Goal: Task Accomplishment & Management: Manage account settings

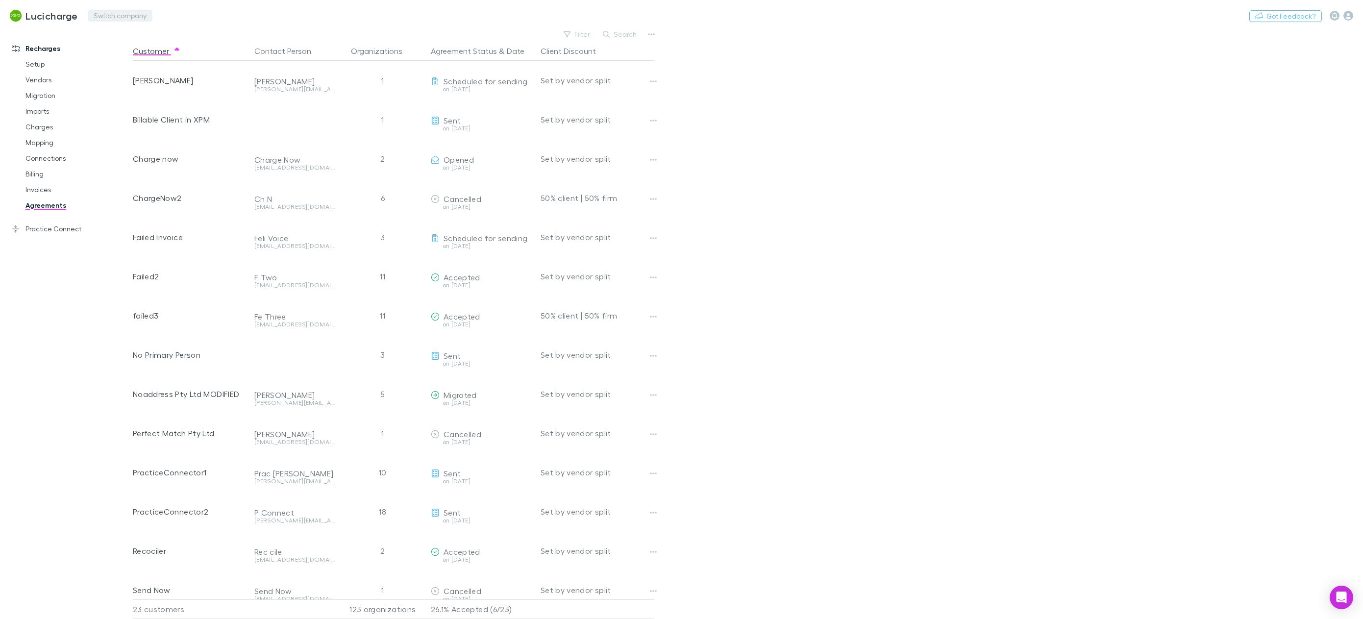
click at [112, 16] on button "Switch company" at bounding box center [120, 16] width 65 height 12
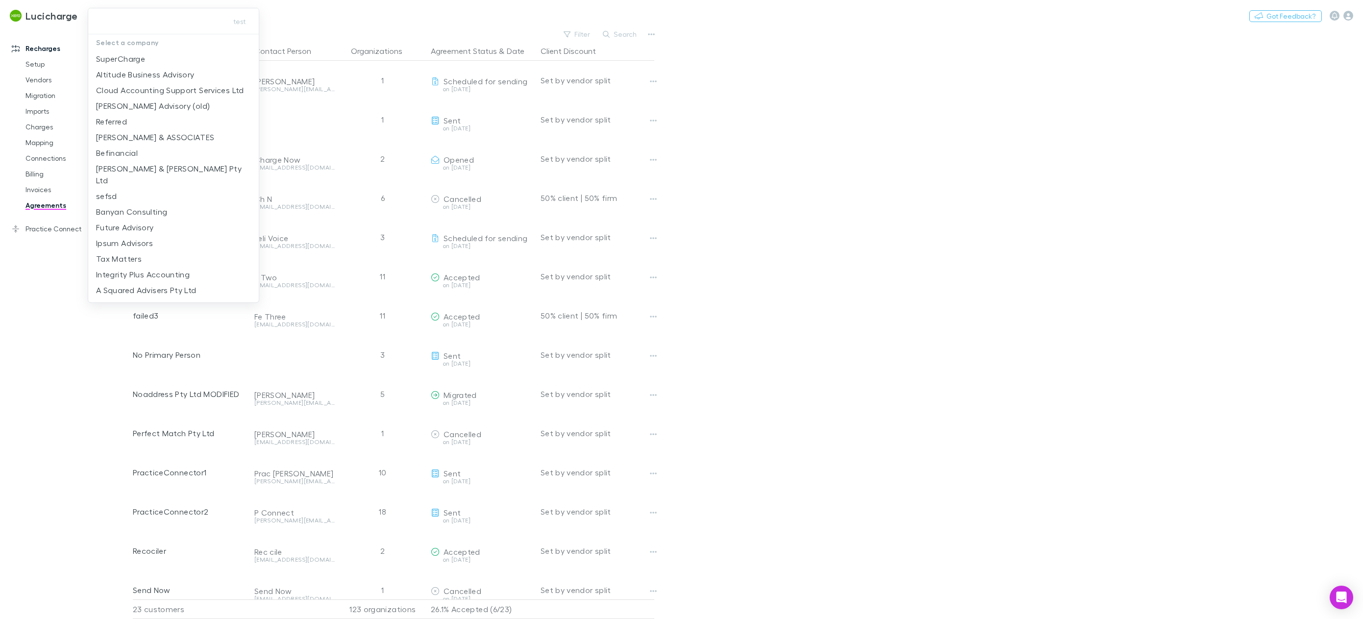
type input "*"
click at [148, 62] on li "542 Partners" at bounding box center [173, 59] width 171 height 16
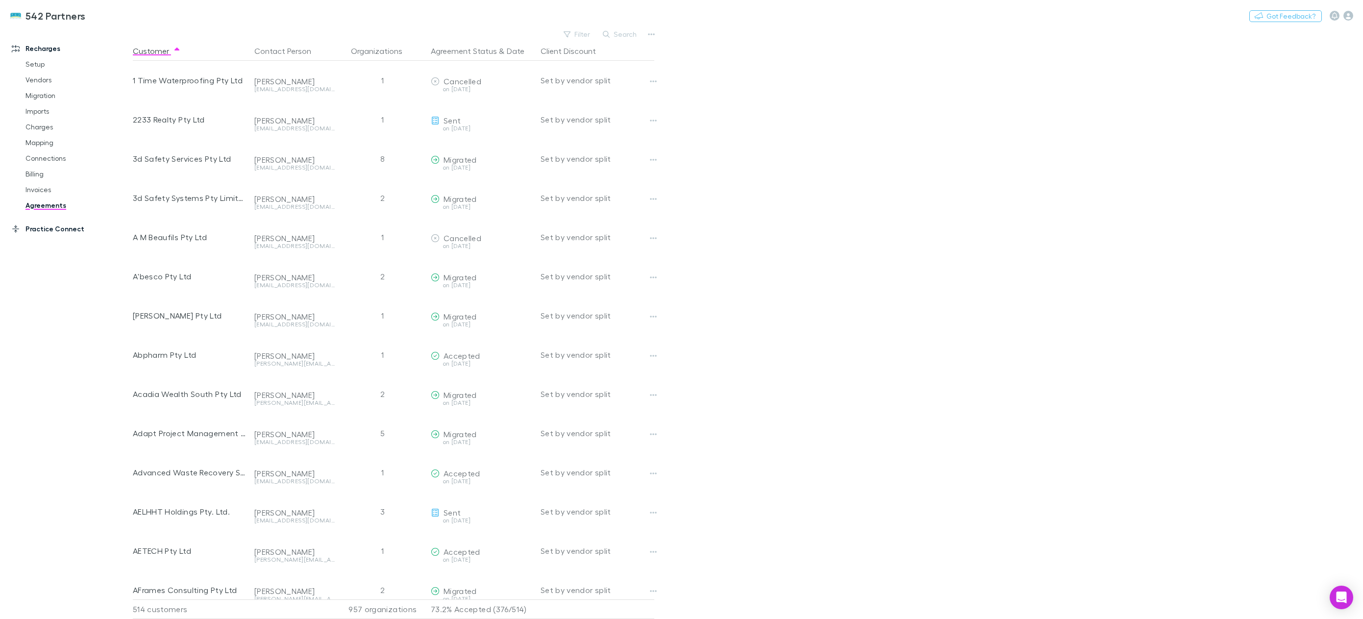
click at [66, 229] on link "Practice Connect" at bounding box center [70, 229] width 136 height 16
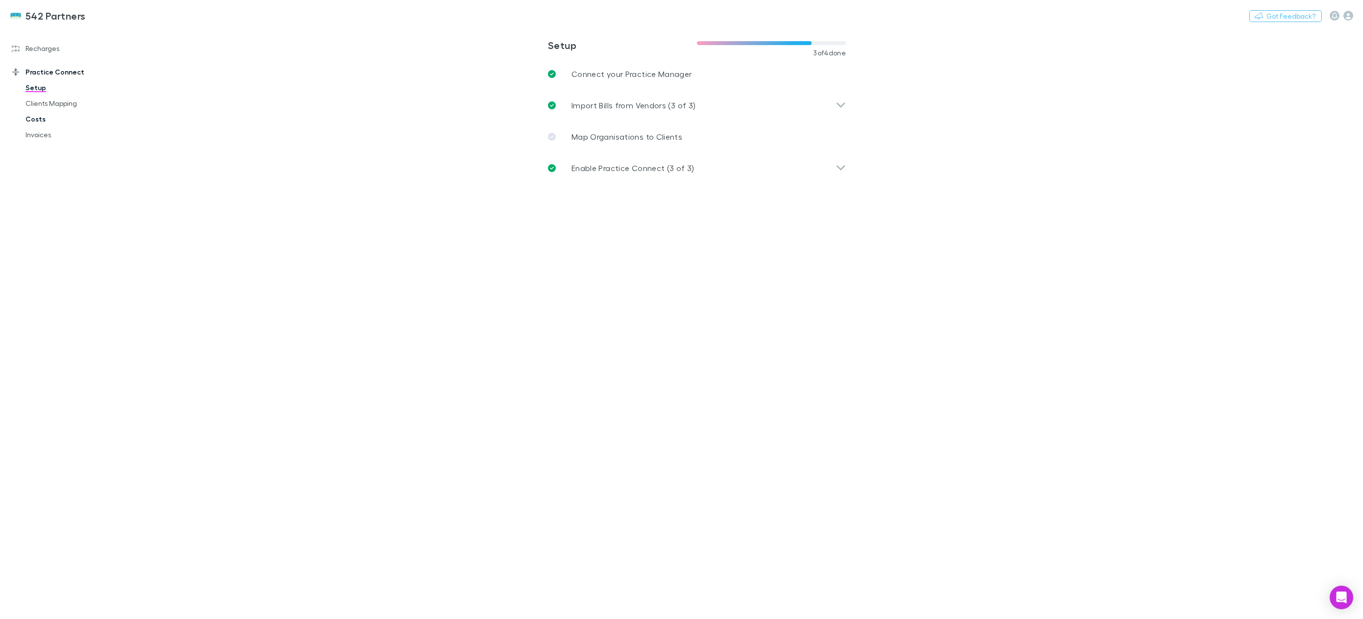
click at [45, 120] on link "Costs" at bounding box center [77, 119] width 123 height 16
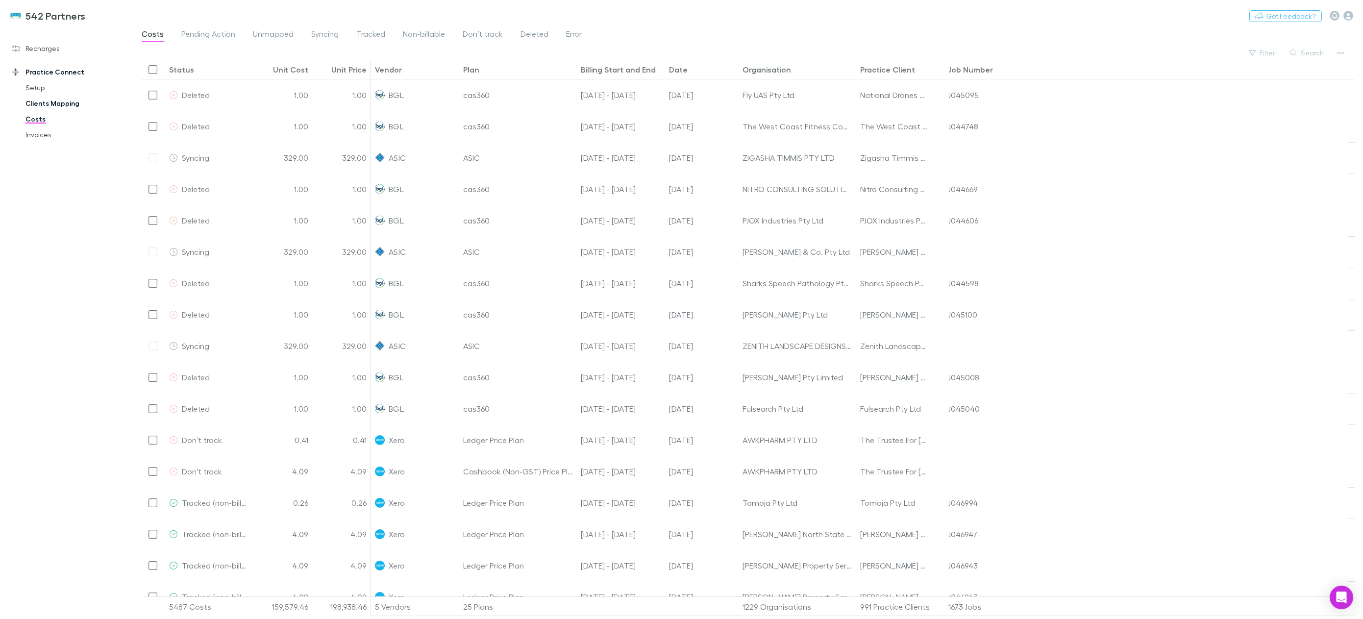
click at [56, 107] on link "Clients Mapping" at bounding box center [77, 104] width 123 height 16
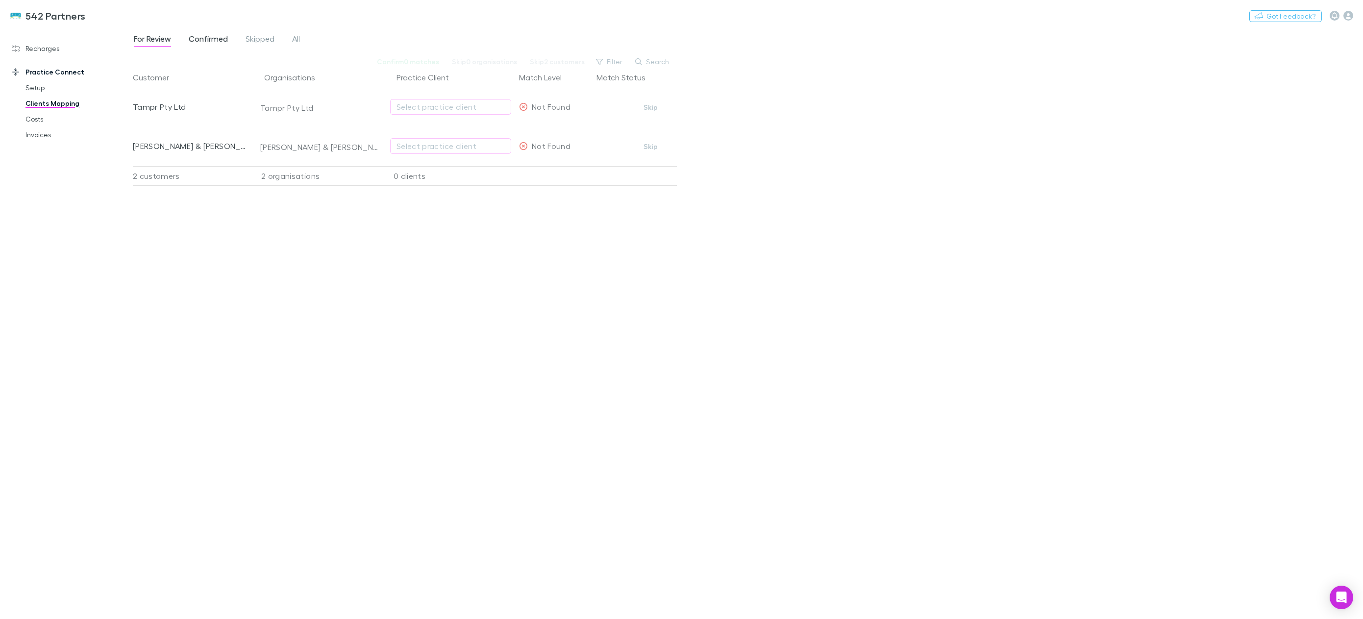
click at [216, 42] on span "Confirmed" at bounding box center [208, 40] width 39 height 13
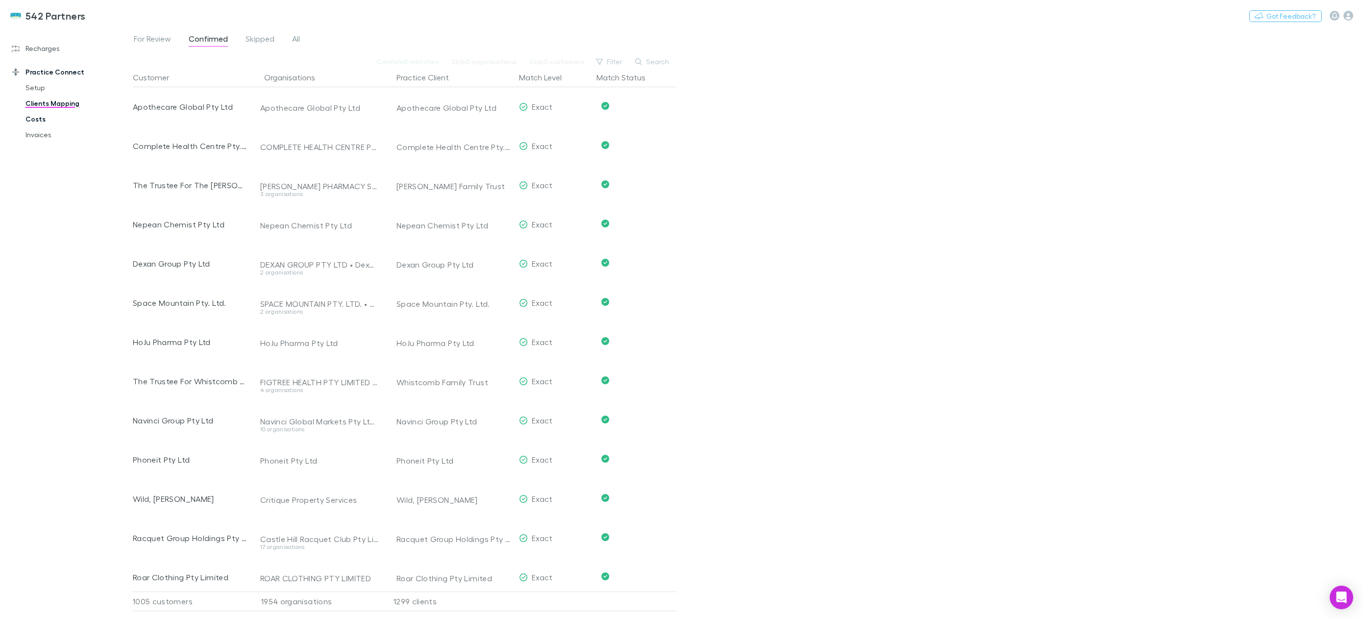
click at [57, 122] on link "Costs" at bounding box center [77, 119] width 123 height 16
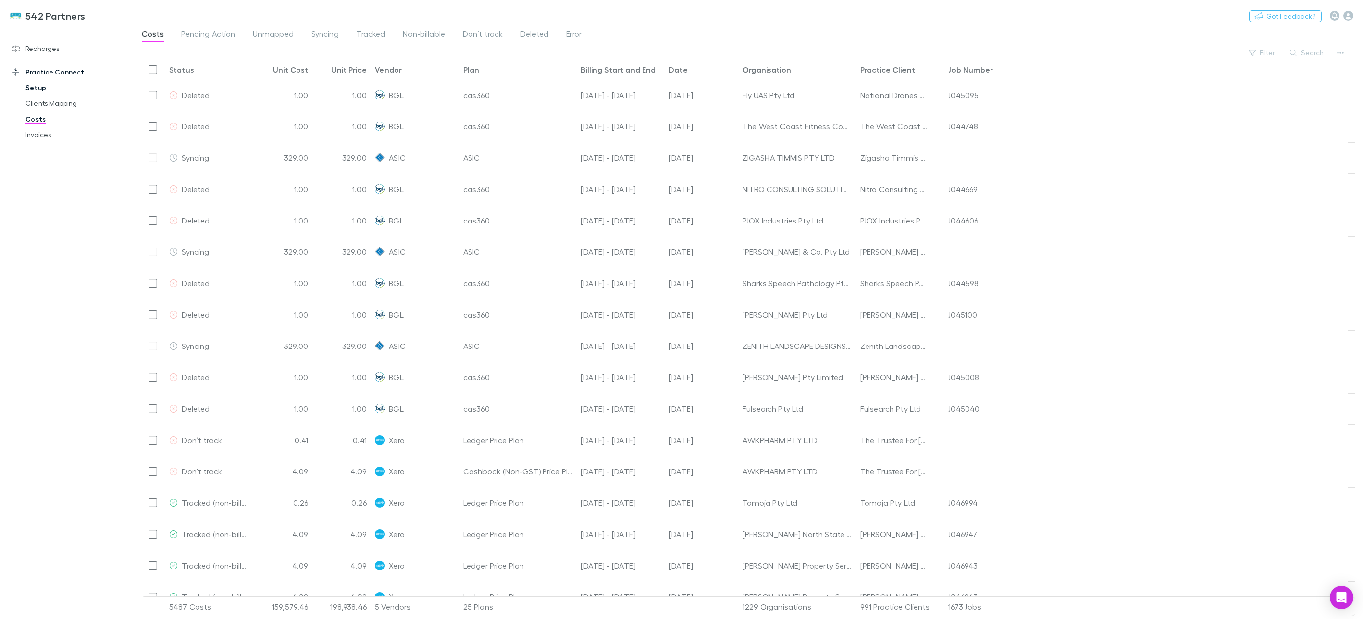
click at [68, 85] on link "Setup" at bounding box center [77, 88] width 123 height 16
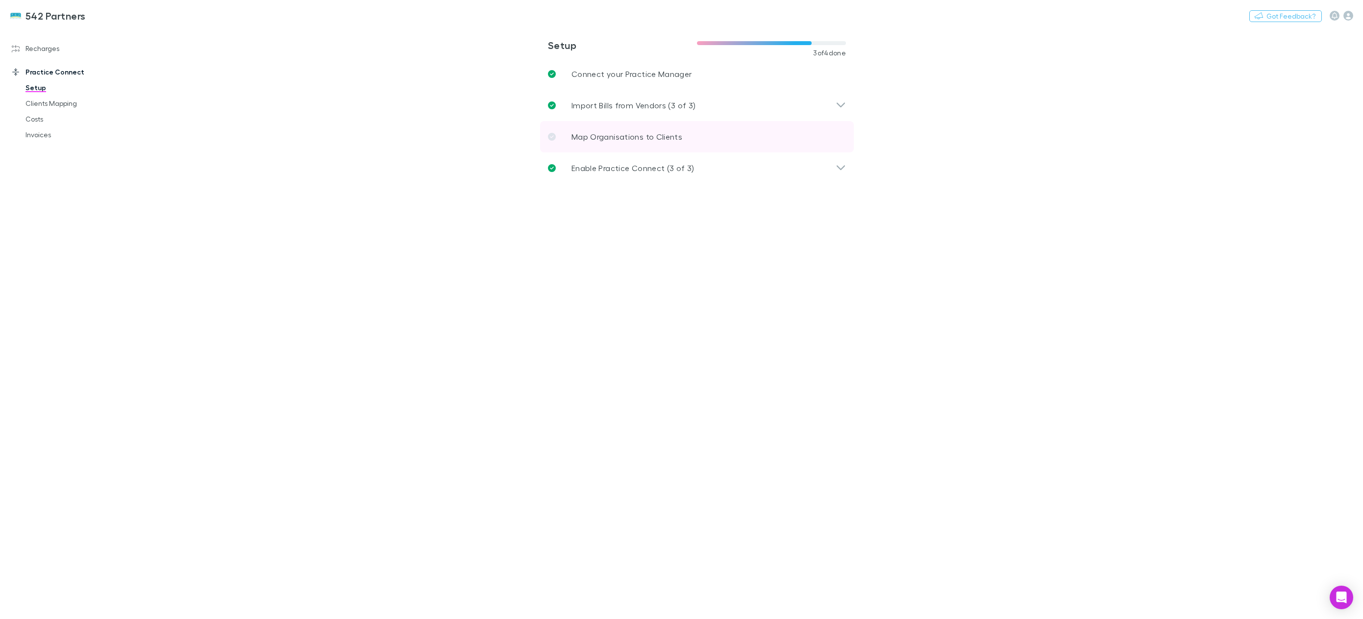
click at [633, 135] on p "Map Organisations to Clients" at bounding box center [627, 137] width 111 height 12
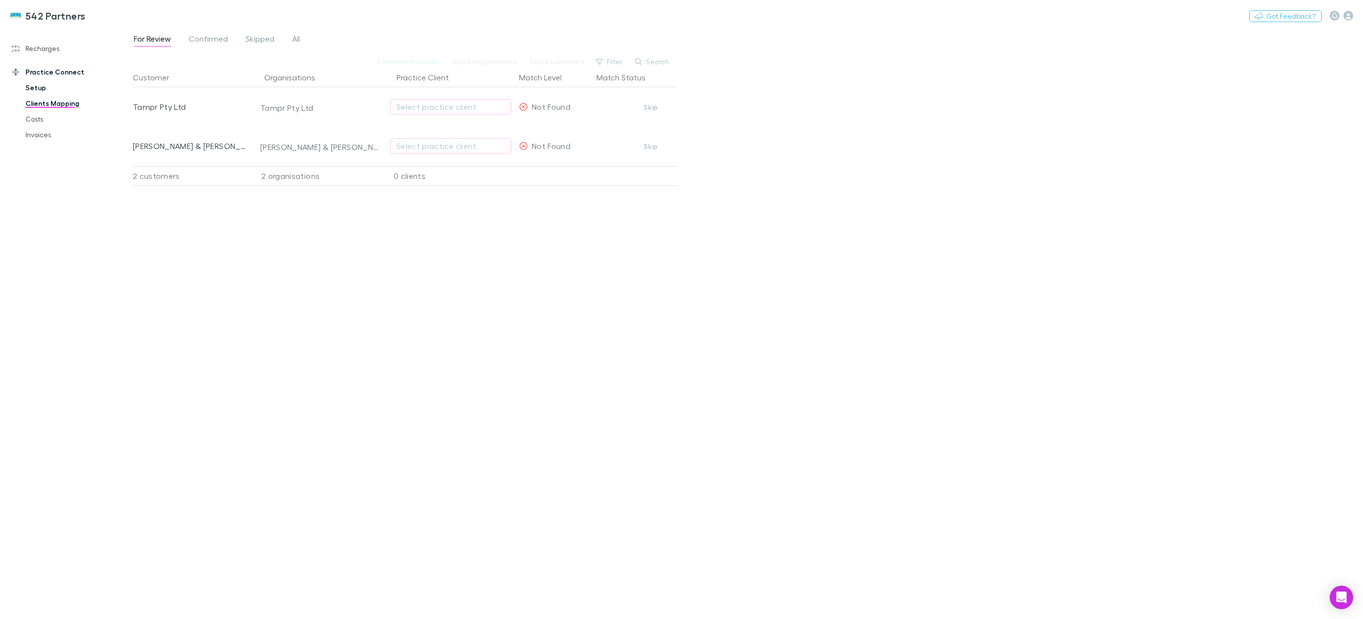
click at [36, 84] on link "Setup" at bounding box center [77, 88] width 123 height 16
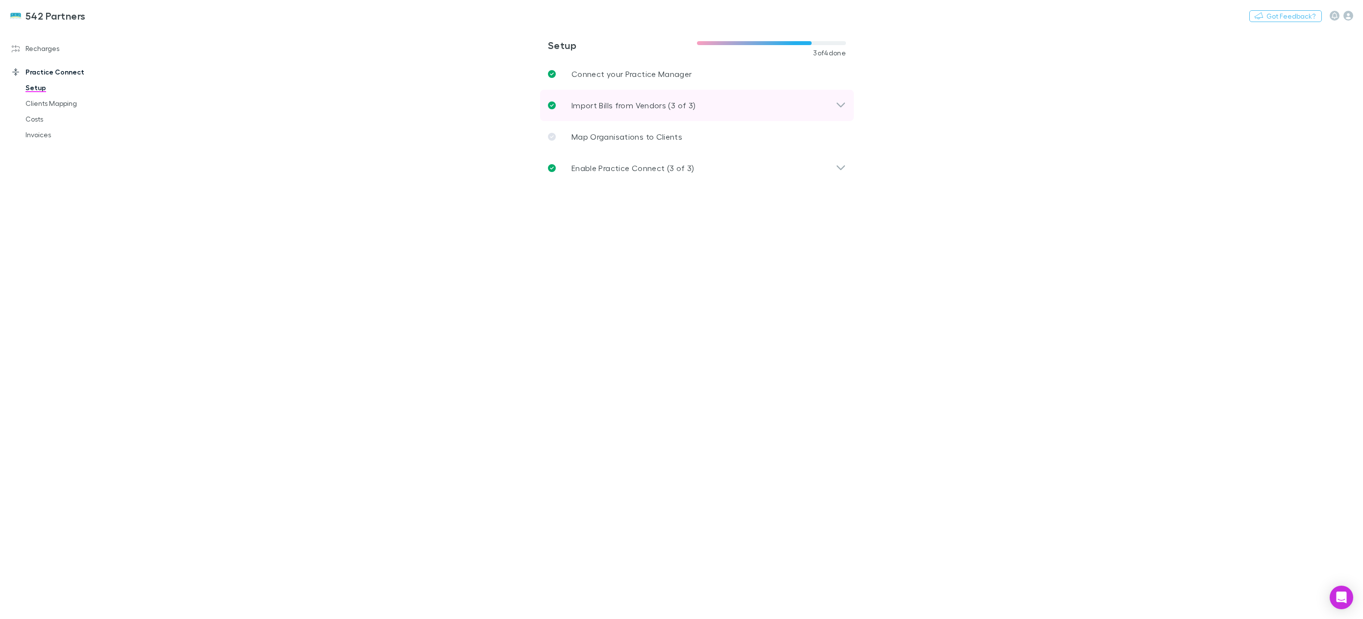
click at [849, 112] on div "Import Bills from Vendors (3 of 3)" at bounding box center [697, 105] width 314 height 31
click at [848, 106] on div "Import Bills from Vendors (3 of 3)" at bounding box center [697, 105] width 314 height 31
click at [841, 163] on icon at bounding box center [841, 168] width 10 height 12
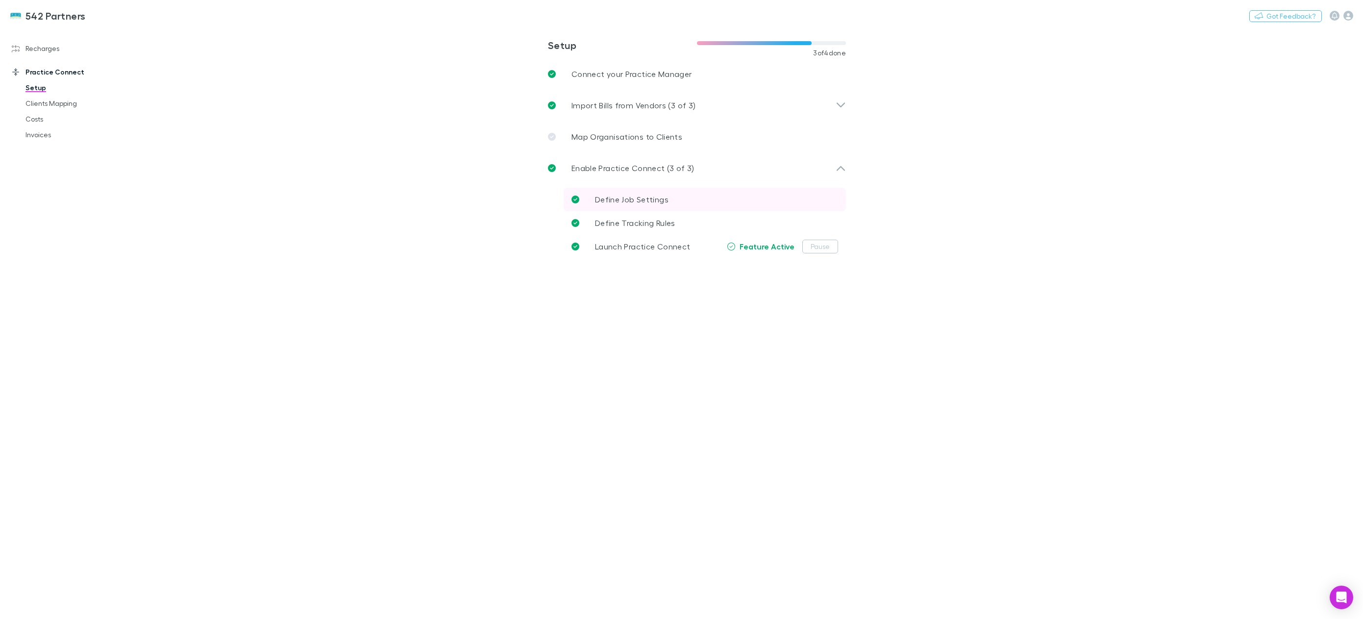
click at [645, 206] on link "Define Job Settings" at bounding box center [705, 200] width 282 height 24
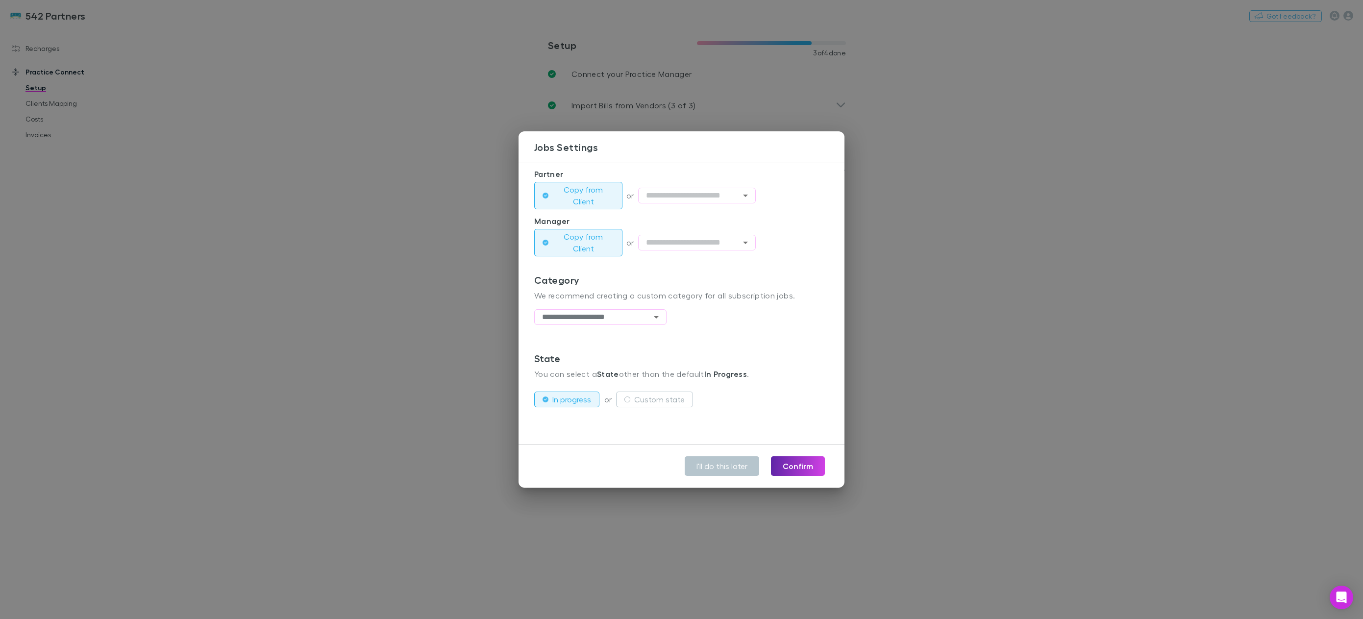
scroll to position [225, 0]
click at [1009, 299] on div "**********" at bounding box center [681, 309] width 1363 height 619
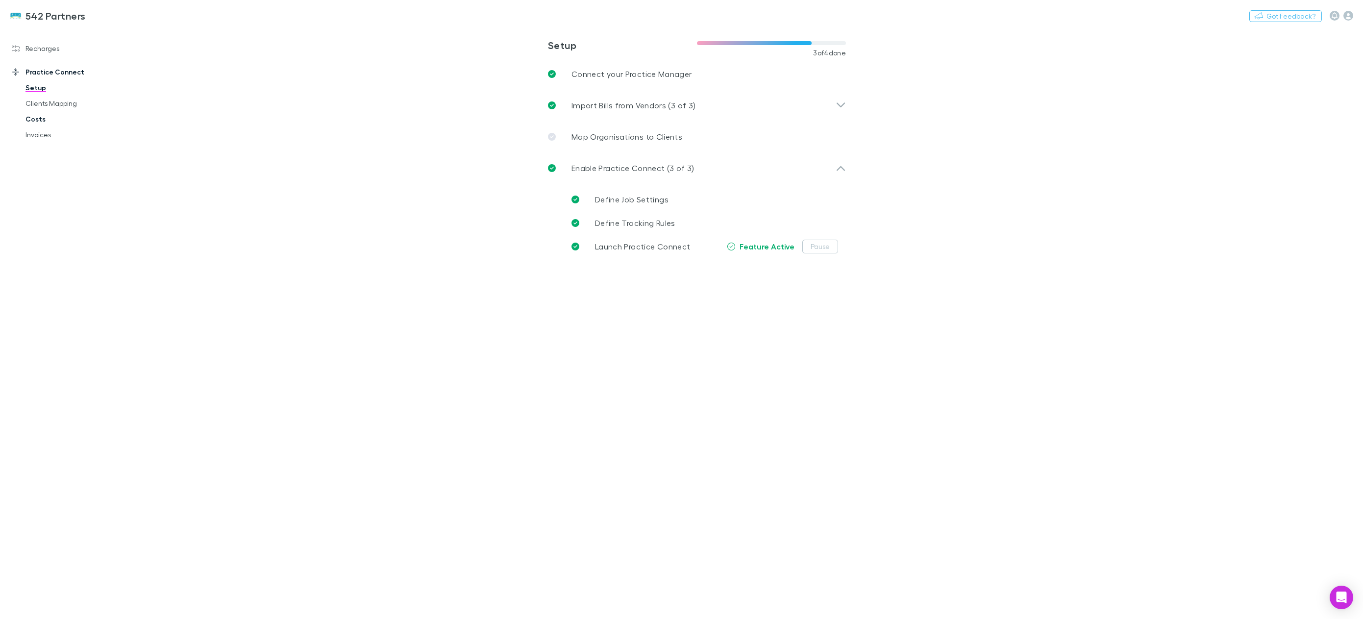
click at [57, 122] on link "Costs" at bounding box center [77, 119] width 123 height 16
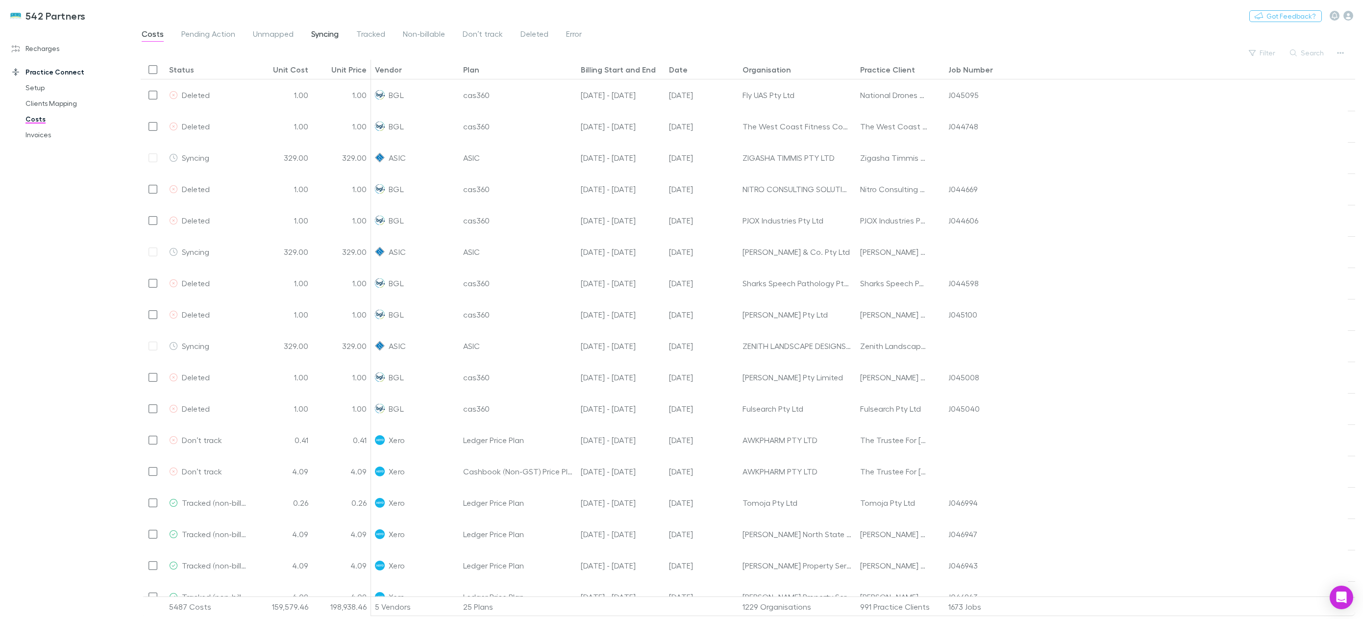
click at [323, 34] on span "Syncing" at bounding box center [324, 35] width 27 height 13
click at [1340, 52] on icon "button" at bounding box center [1340, 53] width 7 height 8
click at [1035, 31] on div at bounding box center [681, 309] width 1363 height 619
click at [44, 141] on link "Invoices" at bounding box center [77, 135] width 123 height 16
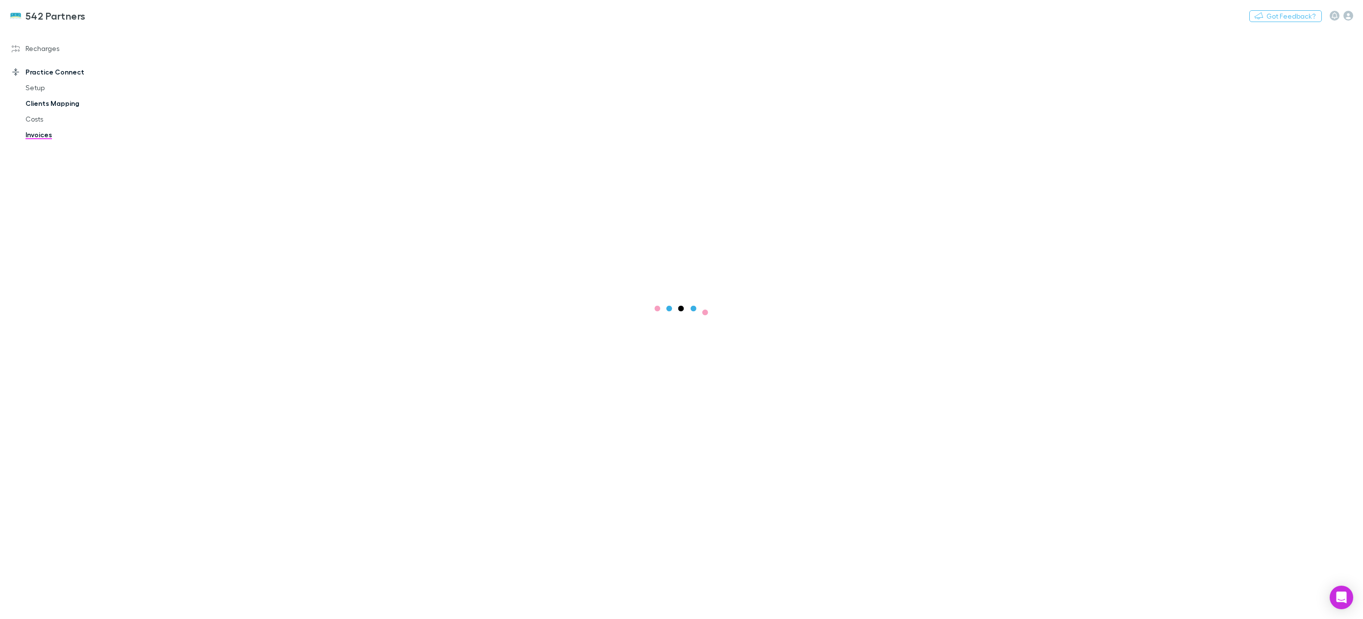
click at [56, 107] on link "Clients Mapping" at bounding box center [77, 104] width 123 height 16
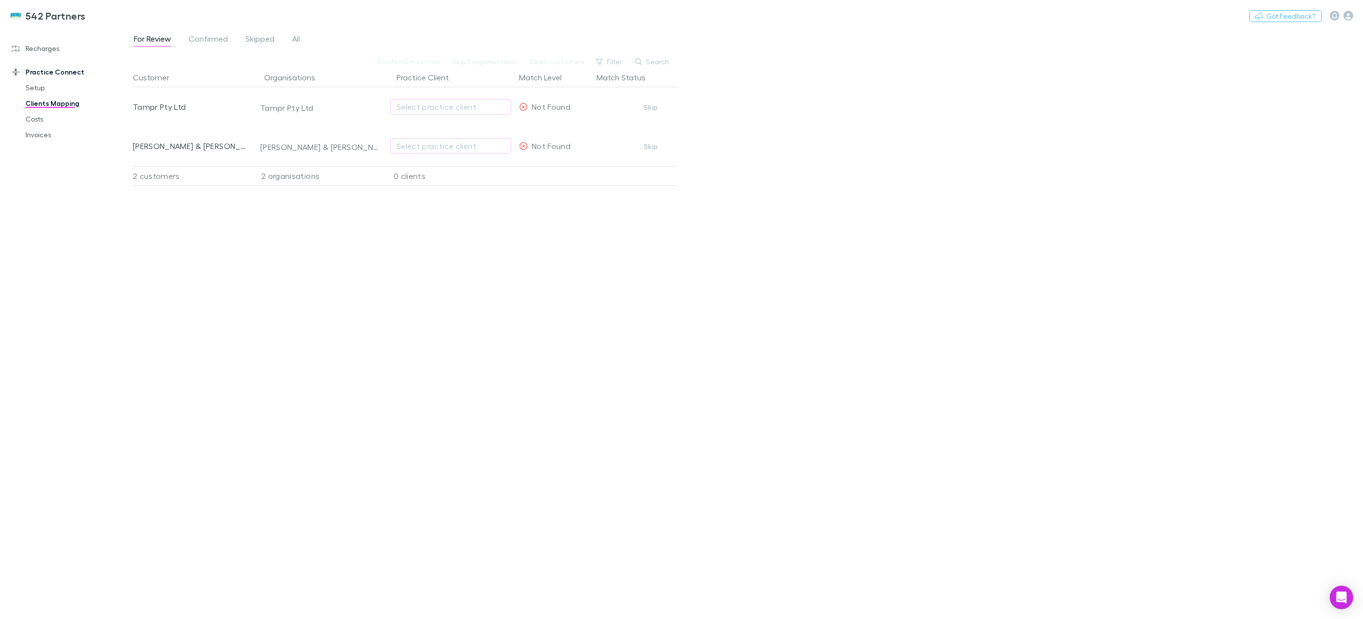
click at [41, 75] on link "Practice Connect" at bounding box center [70, 72] width 136 height 16
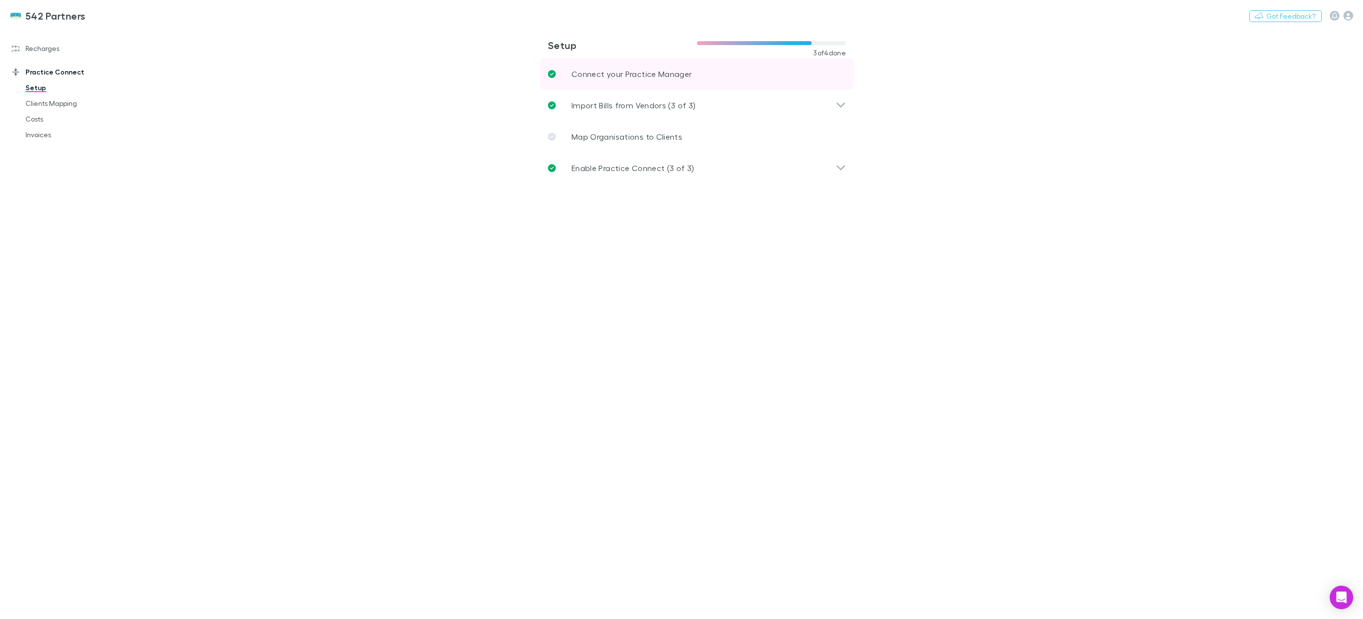
click at [816, 79] on link "Connect your Practice Manager" at bounding box center [697, 73] width 314 height 31
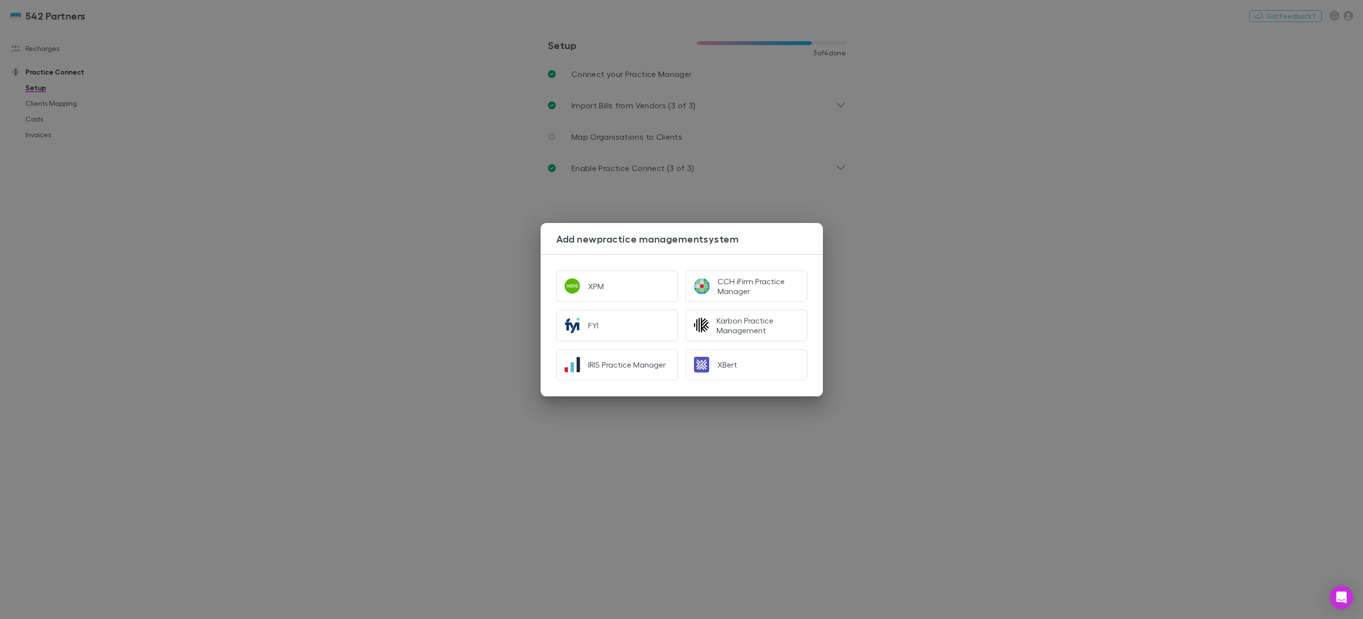
click at [383, 325] on div "Add new practice management system XPM CCH iFirm Practice Manager FYI Karbon Pr…" at bounding box center [681, 309] width 1363 height 619
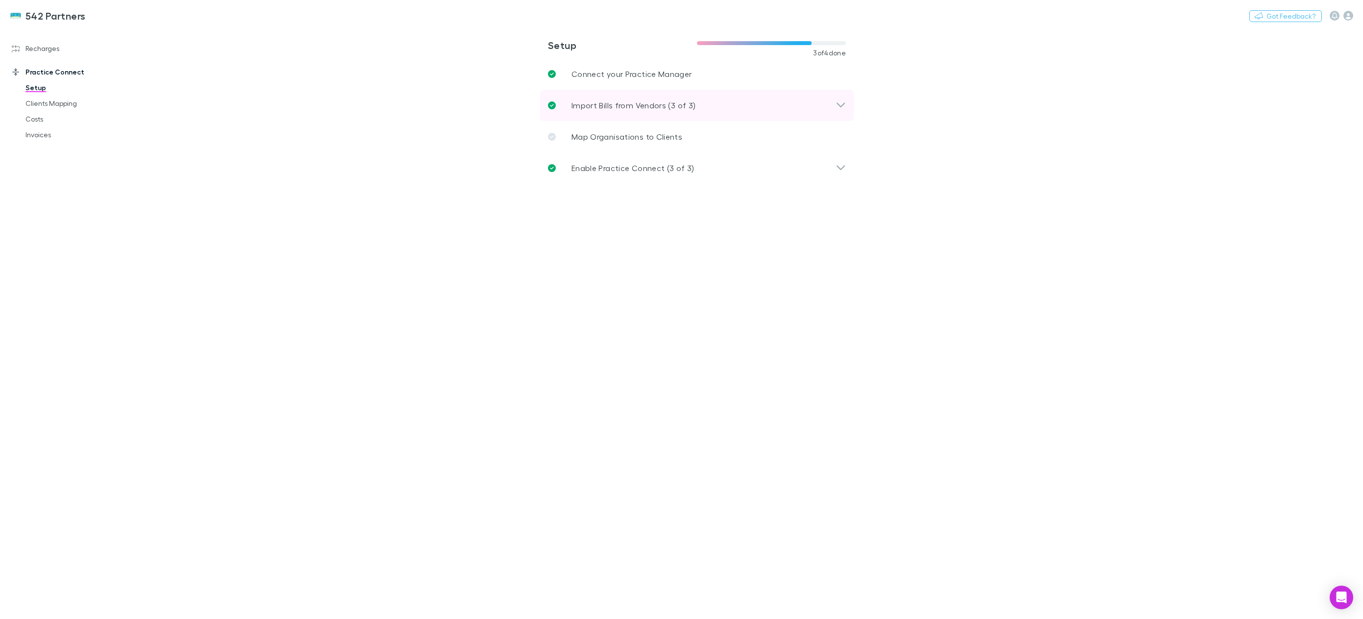
click at [840, 106] on icon at bounding box center [841, 104] width 8 height 5
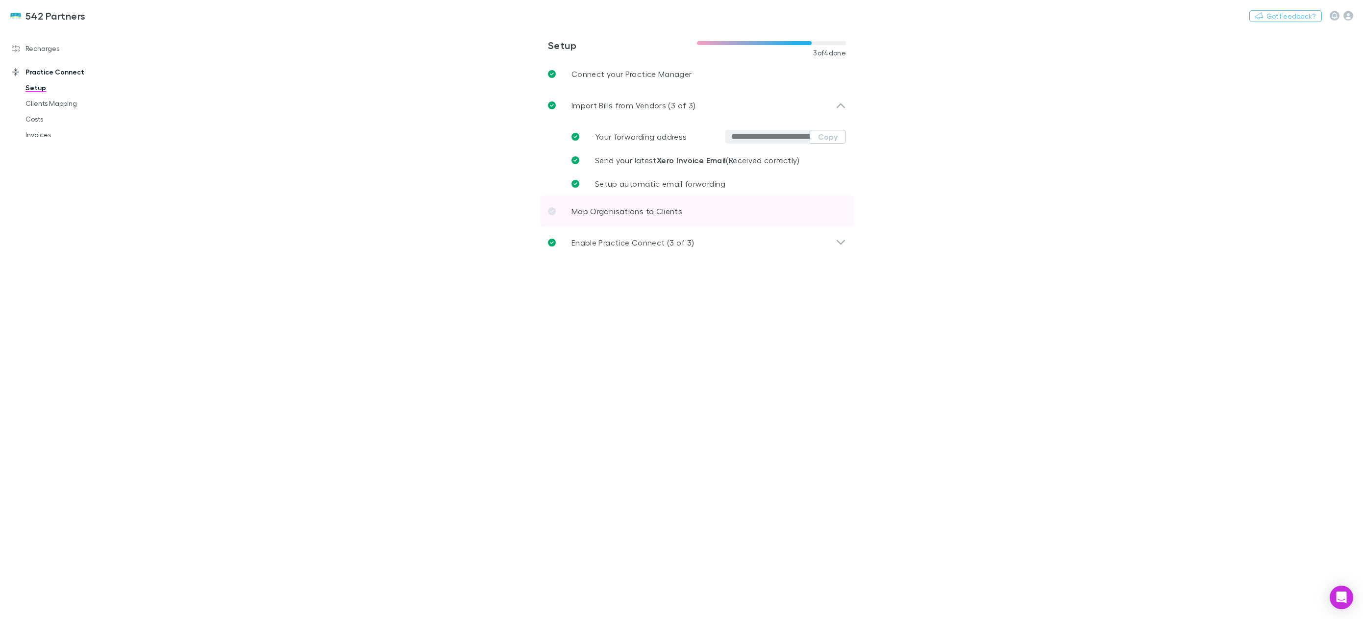
click at [820, 214] on link "Map Organisations to Clients" at bounding box center [697, 211] width 314 height 31
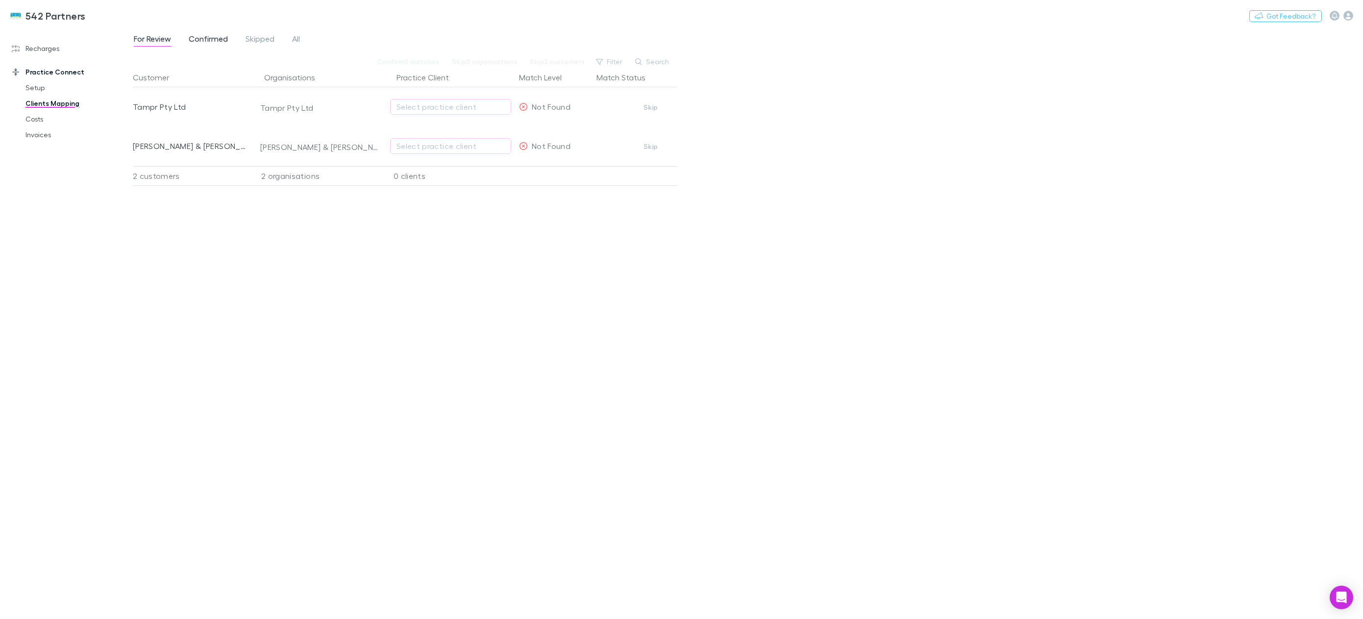
click at [209, 41] on span "Confirmed" at bounding box center [208, 40] width 39 height 13
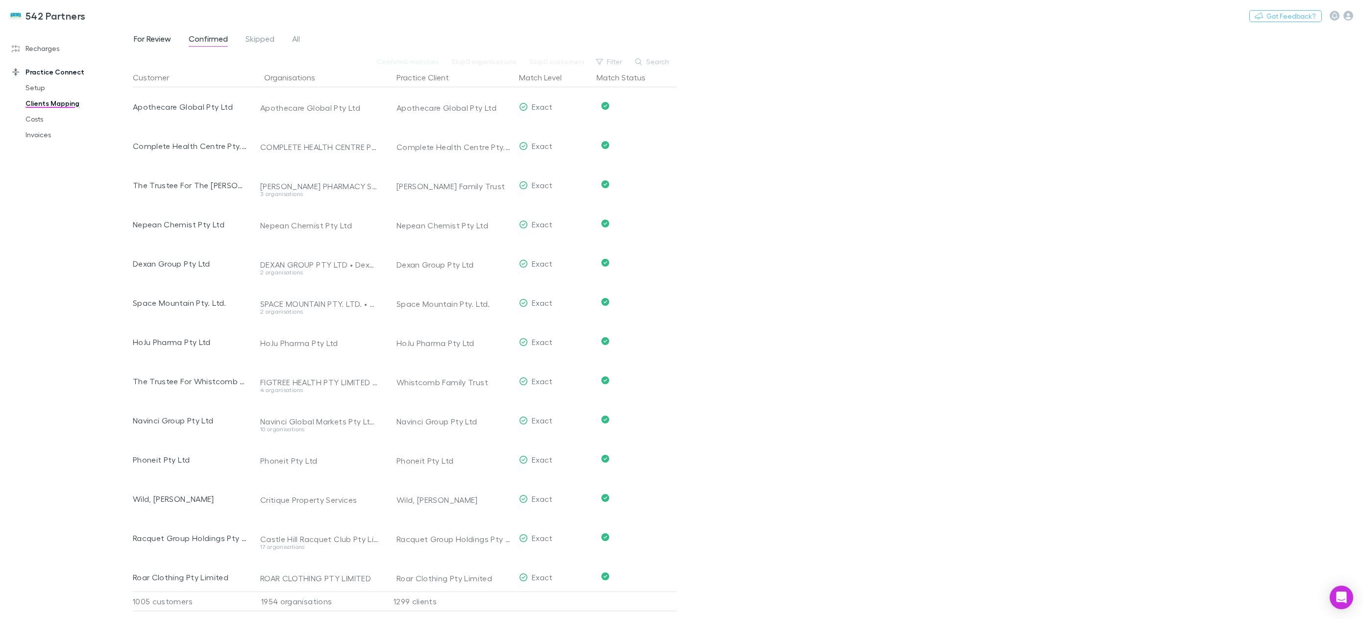
click at [145, 41] on span "For Review" at bounding box center [152, 40] width 37 height 13
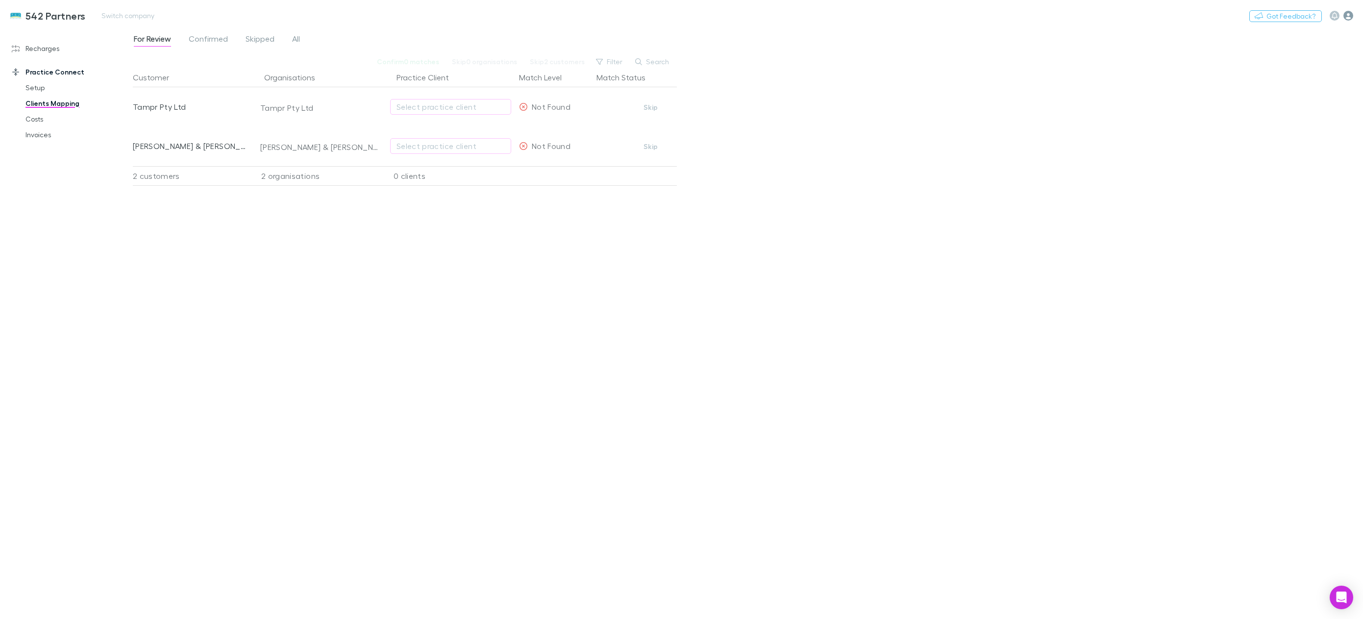
click at [1352, 18] on icon "button" at bounding box center [1349, 16] width 10 height 10
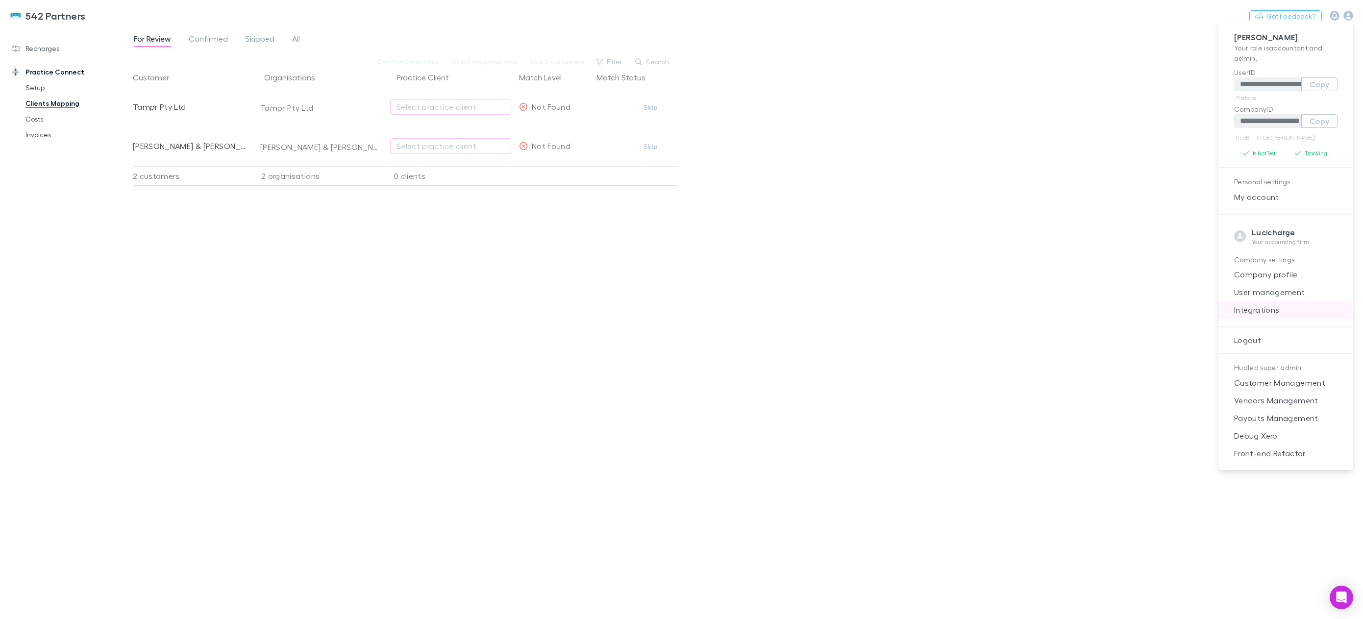
click at [1271, 309] on span "Integrations" at bounding box center [1286, 310] width 119 height 12
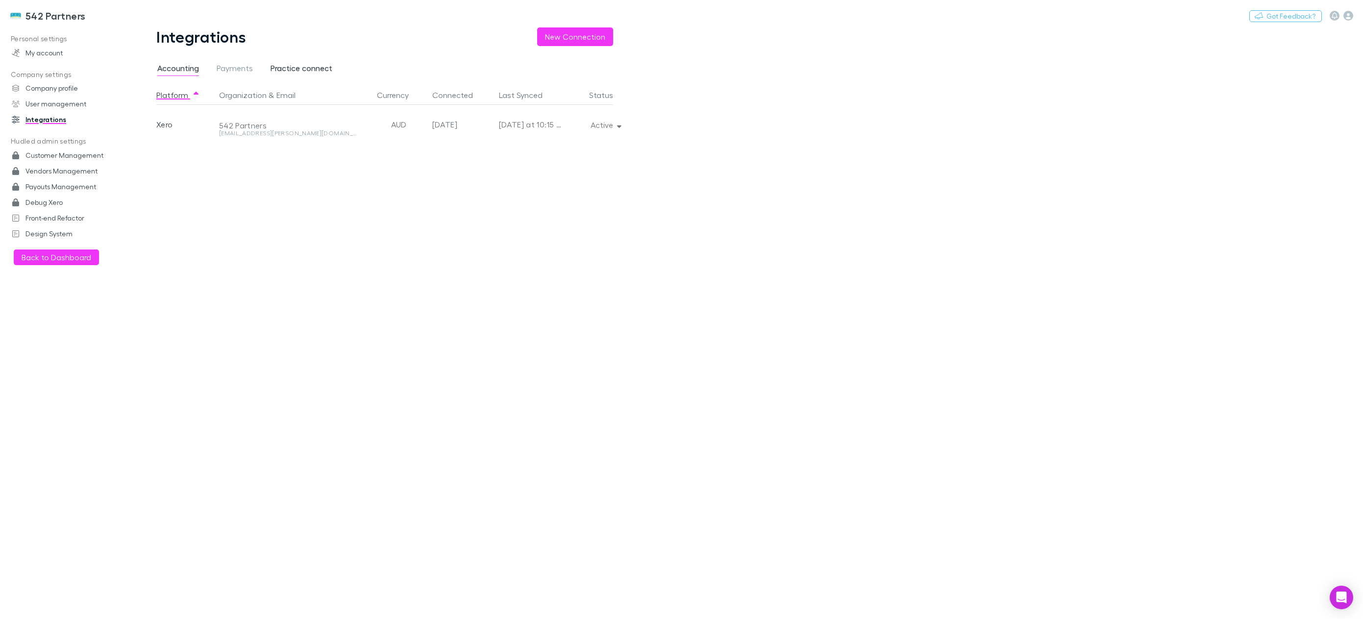
click at [315, 71] on span "Practice connect" at bounding box center [302, 69] width 62 height 13
click at [619, 126] on icon "button" at bounding box center [619, 126] width 4 height 2
click at [387, 205] on div at bounding box center [681, 309] width 1363 height 619
click at [61, 52] on link "My account" at bounding box center [70, 53] width 136 height 16
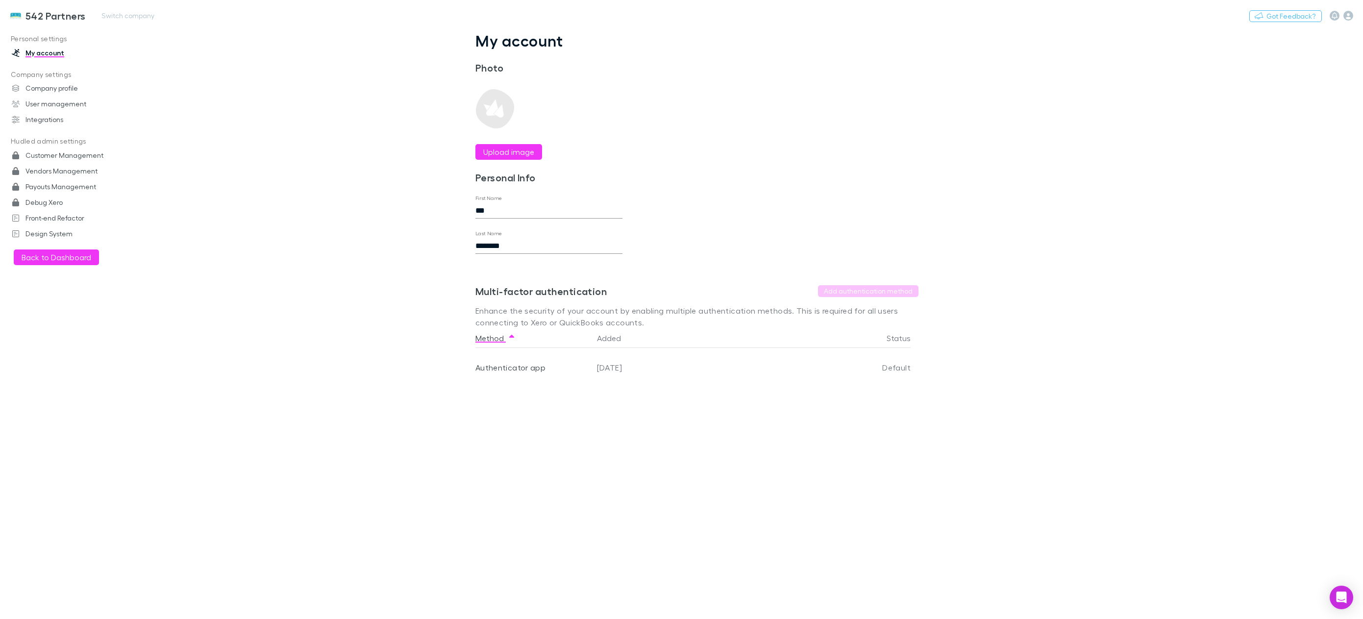
click at [41, 17] on h3 "542 Partners" at bounding box center [55, 16] width 60 height 12
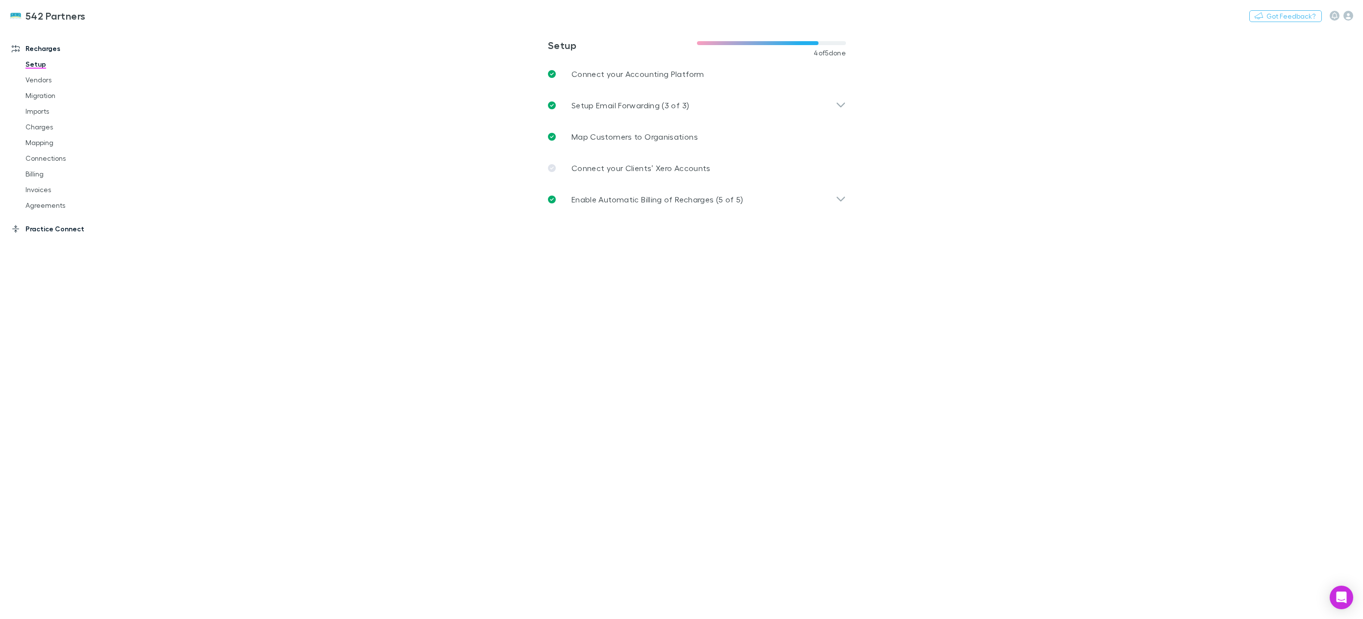
click at [35, 227] on link "Practice Connect" at bounding box center [70, 229] width 136 height 16
click at [55, 105] on link "Clients Mapping" at bounding box center [77, 104] width 123 height 16
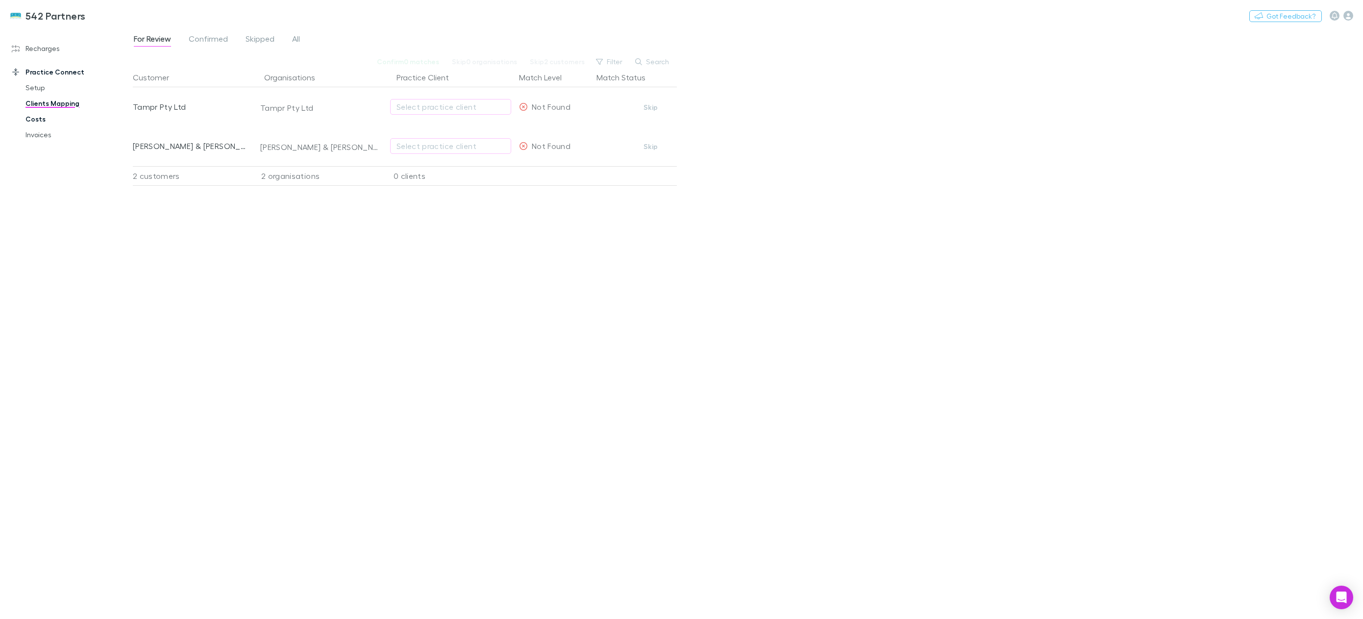
click at [41, 118] on link "Costs" at bounding box center [77, 119] width 123 height 16
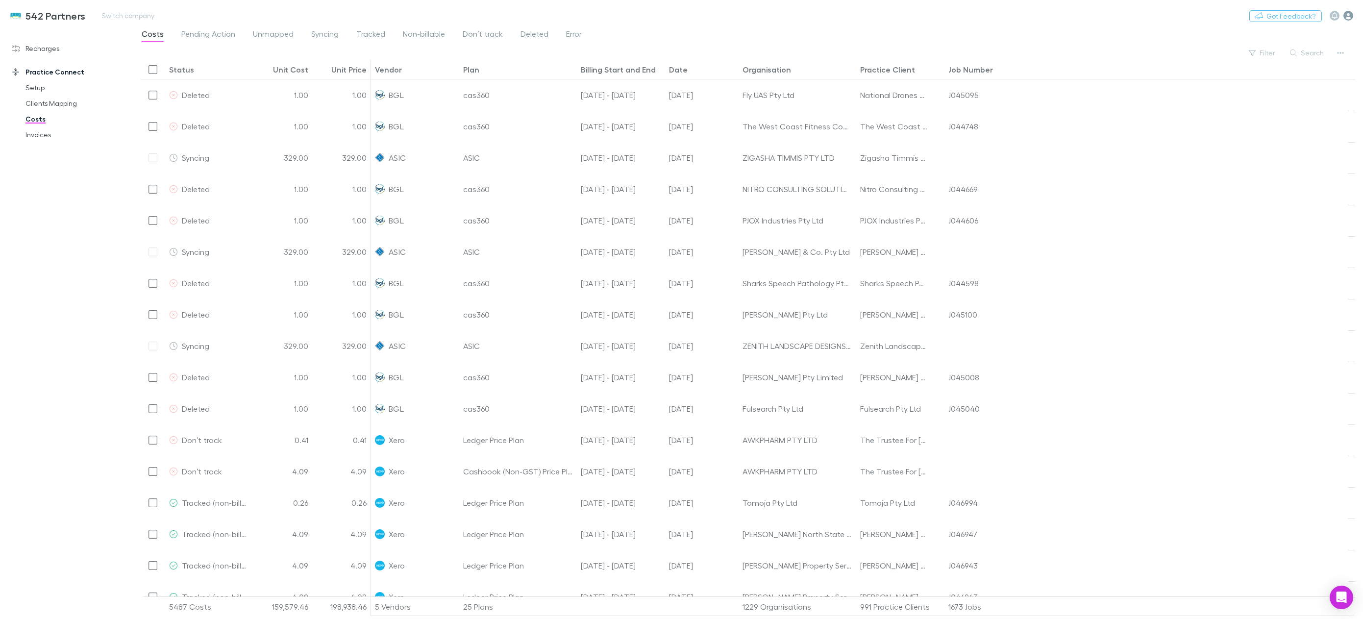
click at [1350, 13] on icon "button" at bounding box center [1349, 16] width 10 height 10
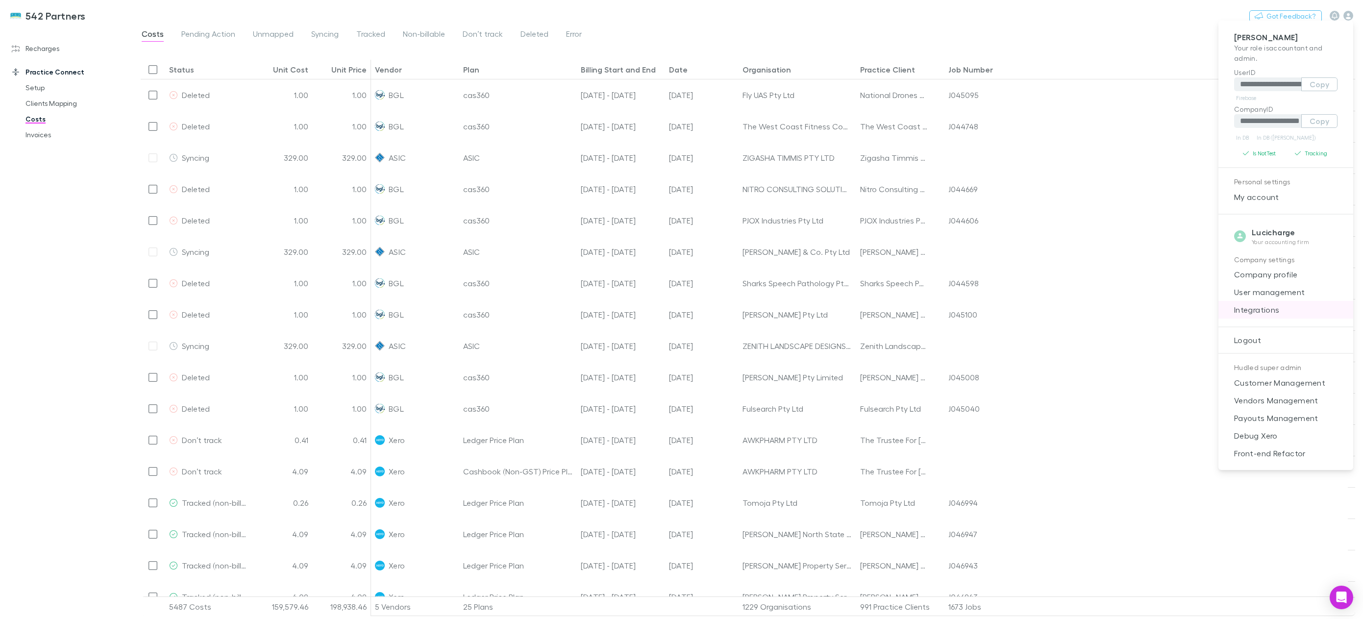
click at [1265, 305] on span "Integrations" at bounding box center [1286, 310] width 119 height 12
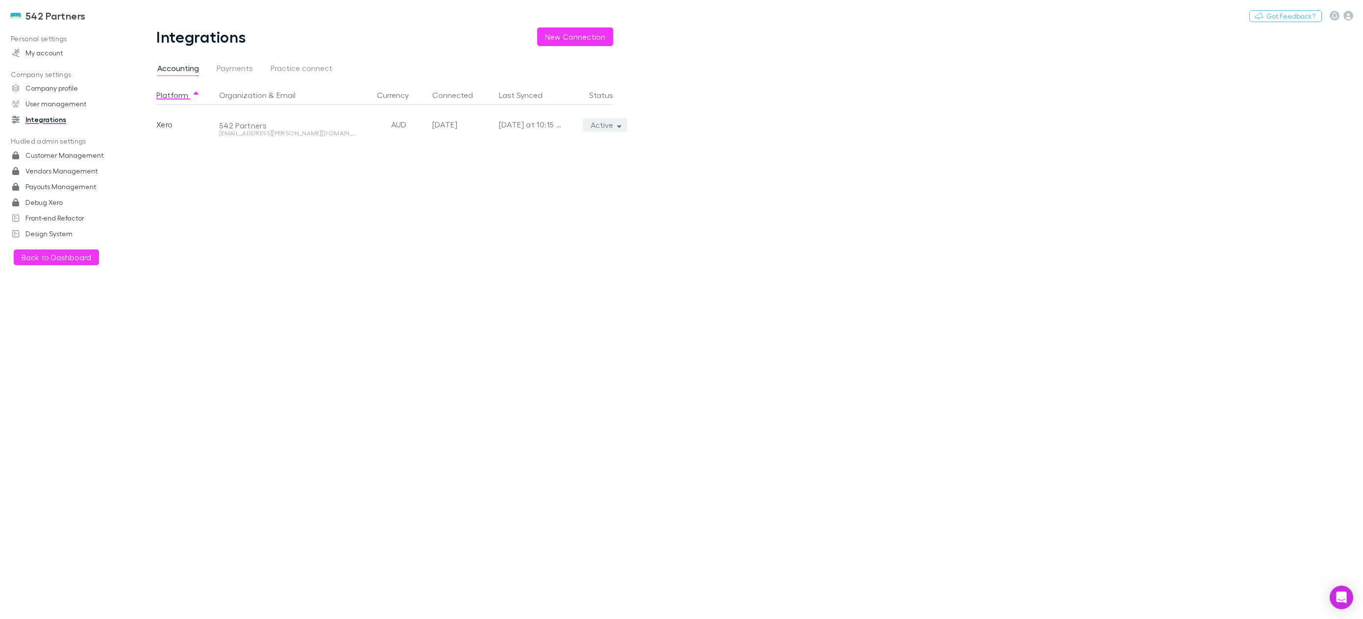
click at [619, 126] on icon "button" at bounding box center [619, 126] width 4 height 2
click at [234, 69] on div at bounding box center [681, 309] width 1363 height 619
click at [308, 73] on span "Practice connect" at bounding box center [302, 69] width 62 height 13
click at [126, 19] on button "Switch company" at bounding box center [128, 16] width 65 height 12
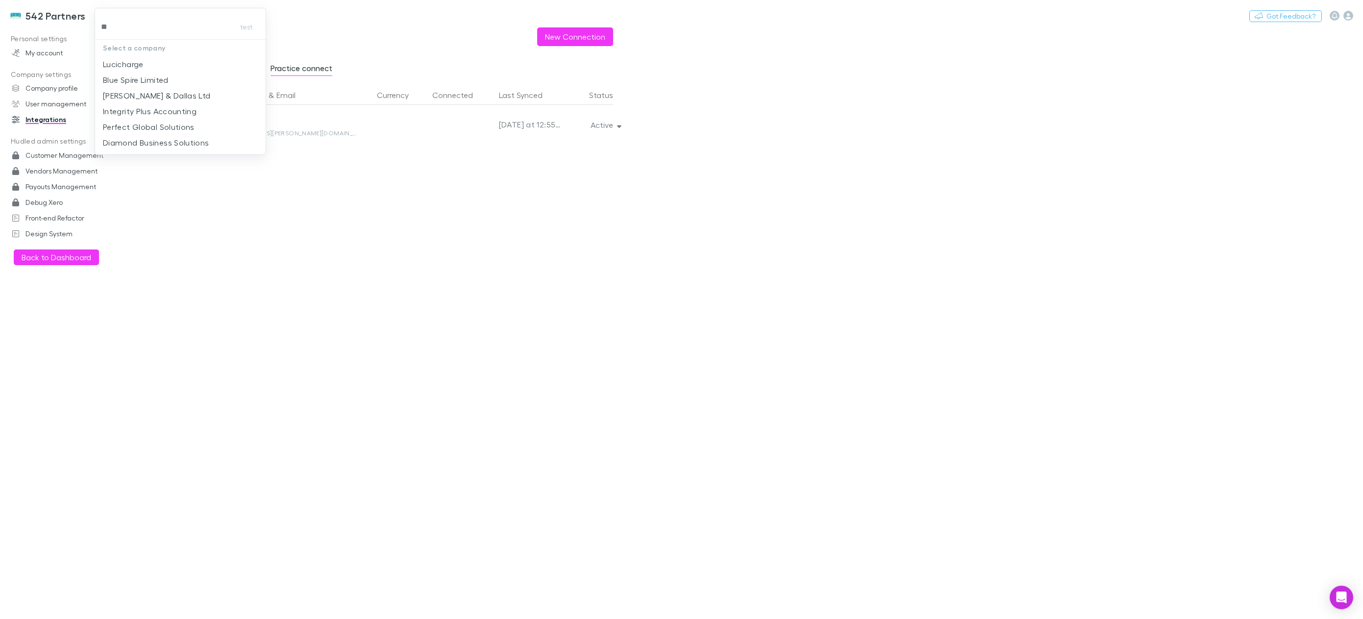
type input "***"
click at [119, 64] on p "Lucicharge" at bounding box center [123, 64] width 41 height 12
click at [616, 127] on button "Active" at bounding box center [605, 125] width 45 height 14
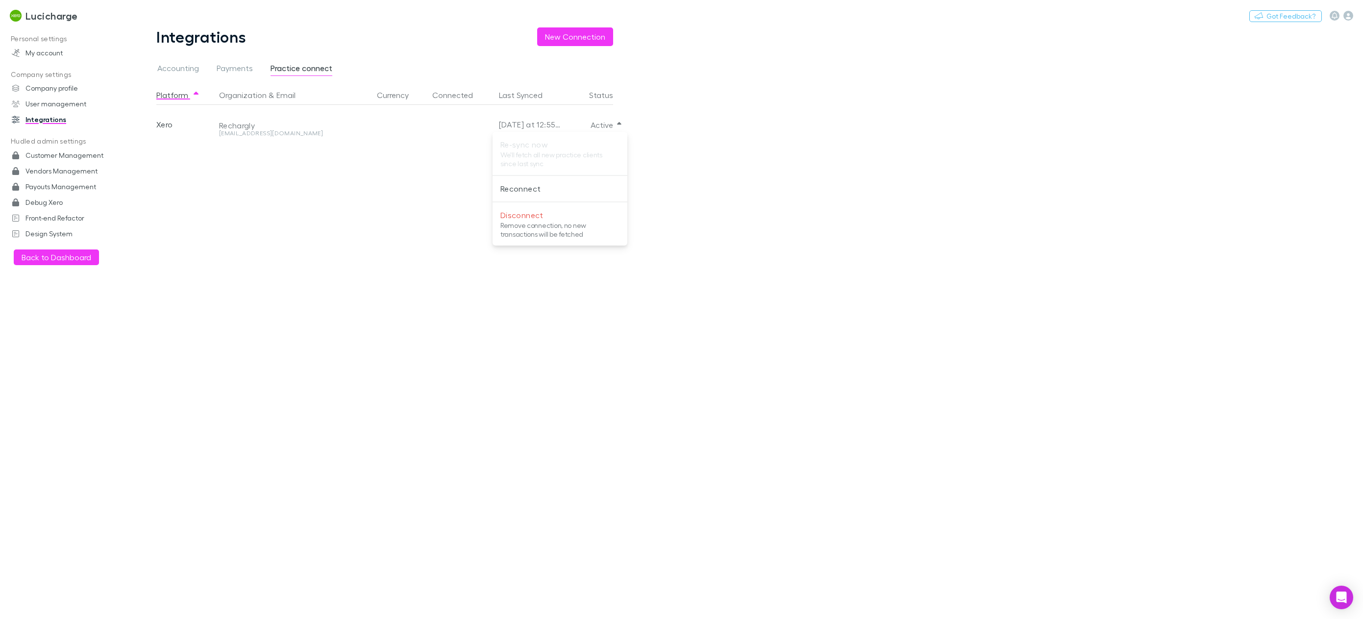
click at [592, 166] on ul "Re-sync now We'll fetch all new practice clients since last sync Reconnect Disc…" at bounding box center [560, 189] width 135 height 106
click at [400, 193] on div at bounding box center [681, 309] width 1363 height 619
click at [556, 128] on div "today at 12:55 AM" at bounding box center [530, 124] width 63 height 39
click at [542, 125] on div "today at 12:55 AM" at bounding box center [530, 124] width 63 height 39
click at [559, 128] on div "today at 12:55 AM" at bounding box center [530, 124] width 63 height 39
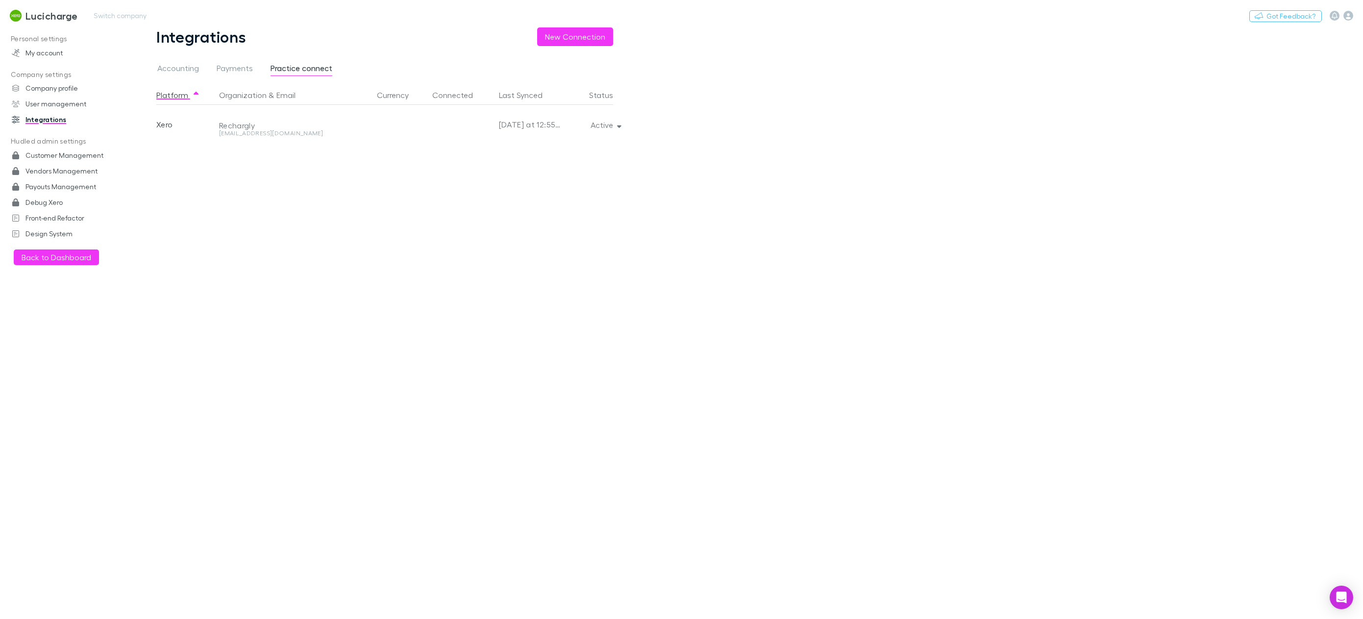
click at [47, 19] on h3 "Lucicharge" at bounding box center [51, 16] width 52 height 12
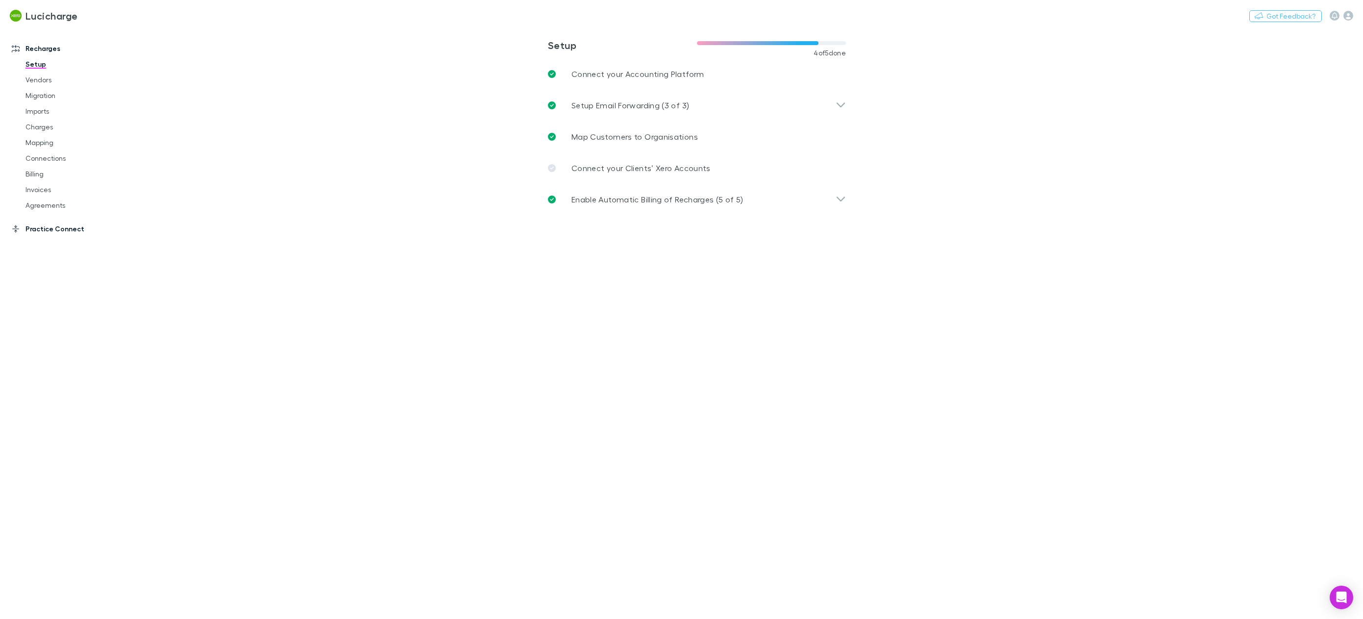
click at [40, 234] on link "Practice Connect" at bounding box center [70, 229] width 136 height 16
click at [36, 119] on link "Costs" at bounding box center [77, 119] width 123 height 16
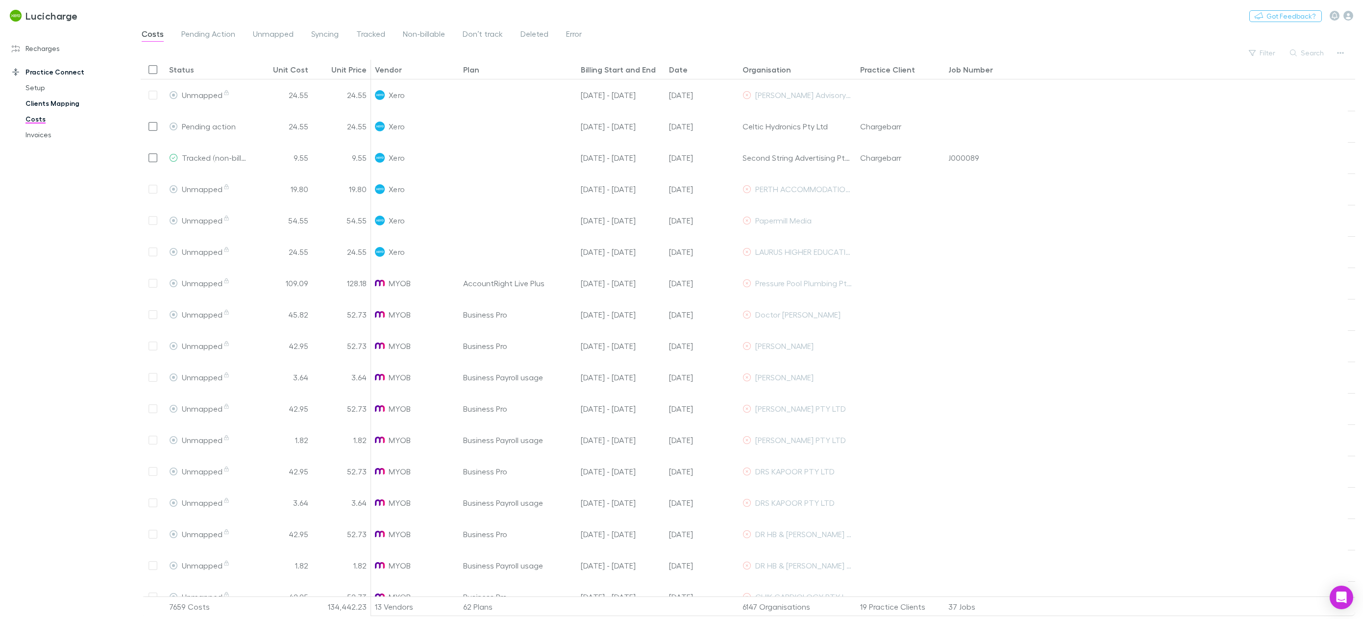
click at [58, 99] on link "Clients Mapping" at bounding box center [77, 104] width 123 height 16
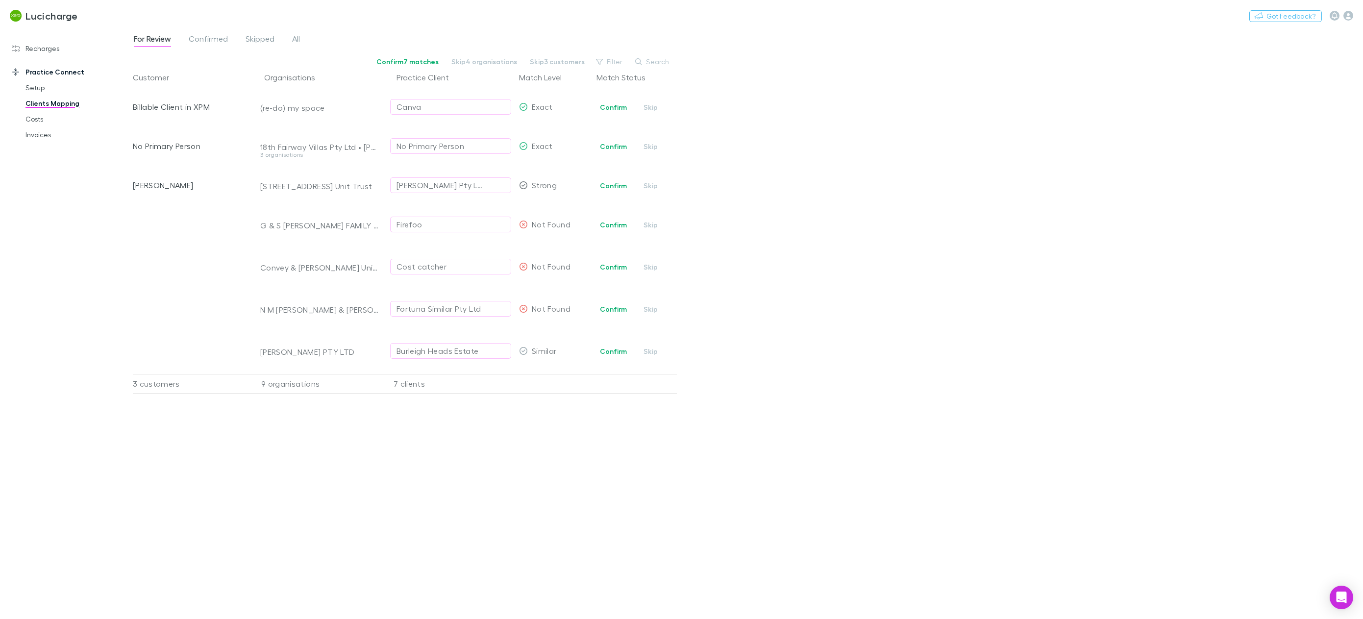
click at [55, 72] on link "Practice Connect" at bounding box center [70, 72] width 136 height 16
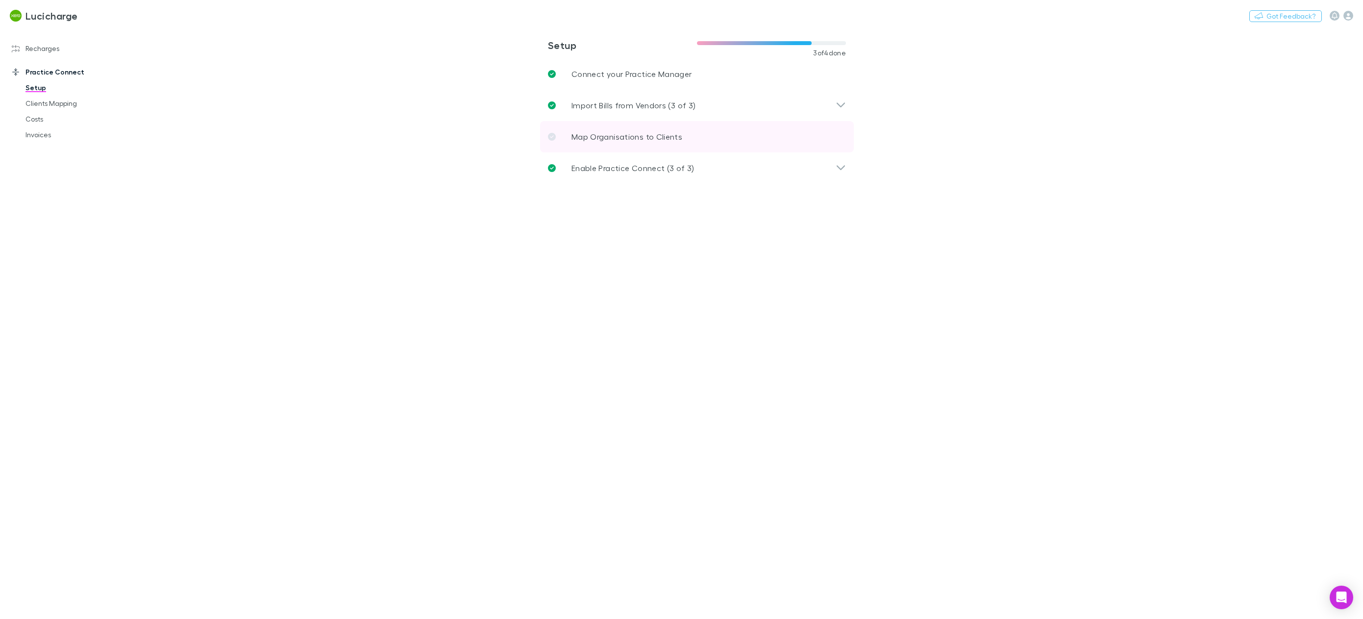
click at [647, 135] on p "Map Organisations to Clients" at bounding box center [627, 137] width 111 height 12
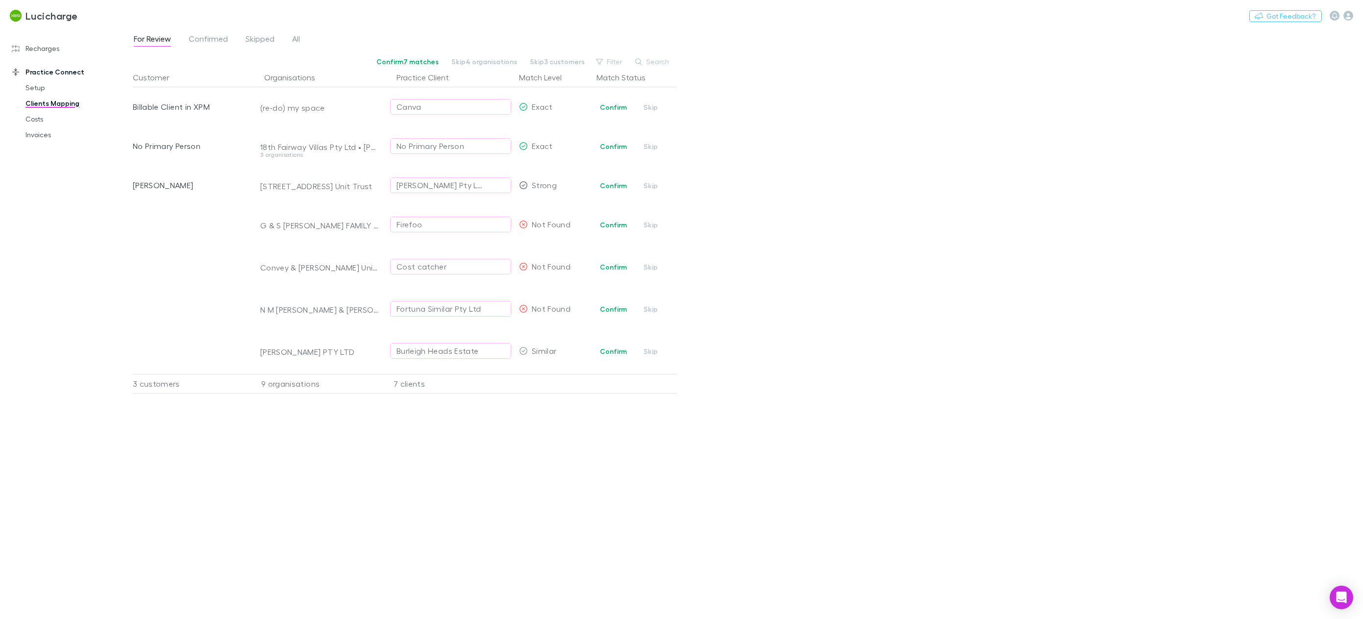
click at [61, 74] on link "Practice Connect" at bounding box center [70, 72] width 136 height 16
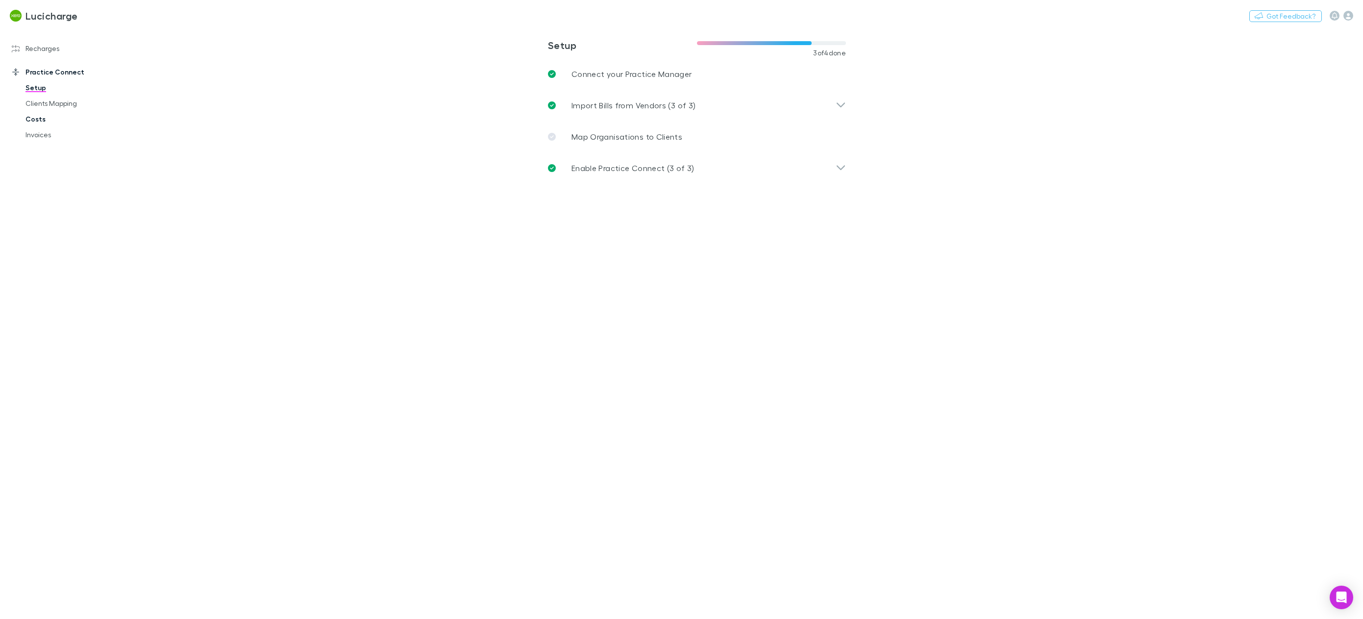
click at [33, 122] on link "Costs" at bounding box center [77, 119] width 123 height 16
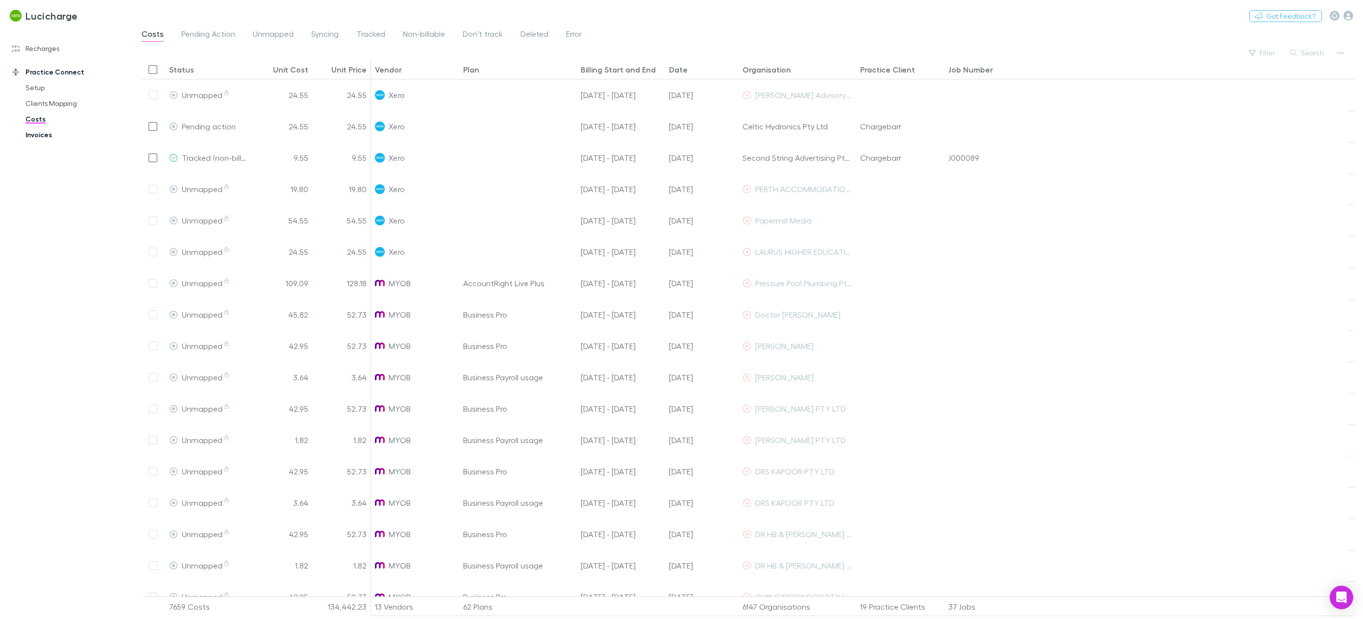
click at [40, 140] on link "Invoices" at bounding box center [77, 135] width 123 height 16
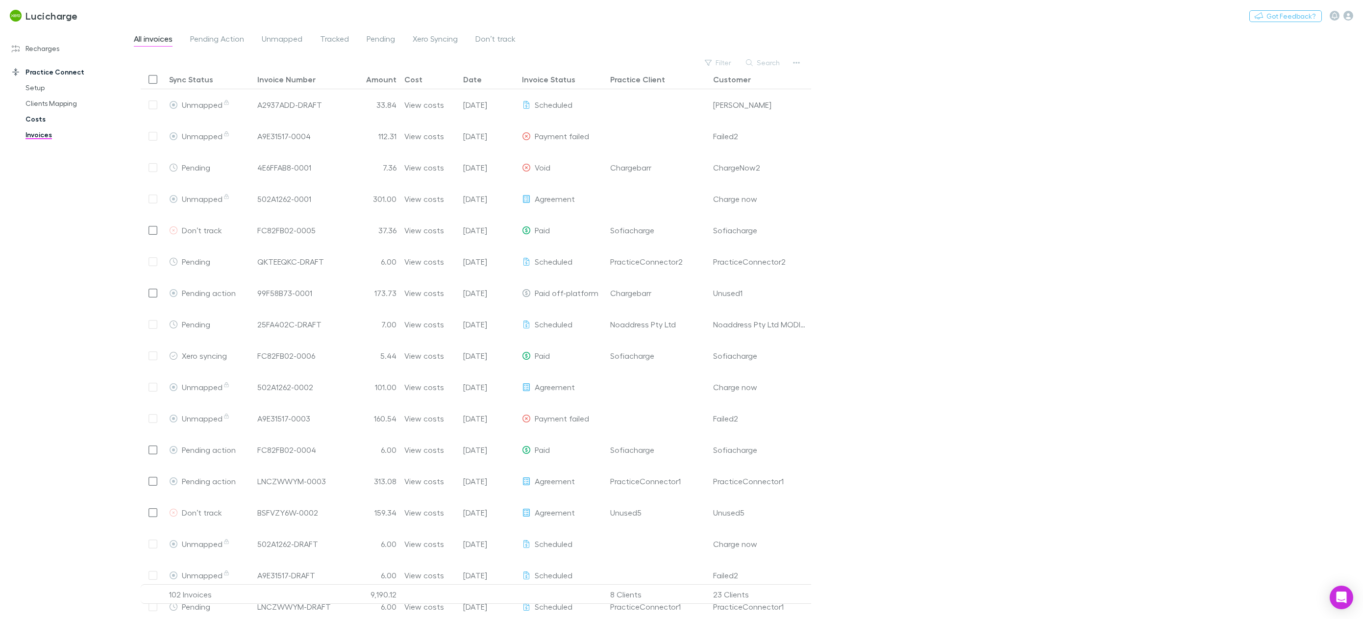
click at [46, 120] on link "Costs" at bounding box center [77, 119] width 123 height 16
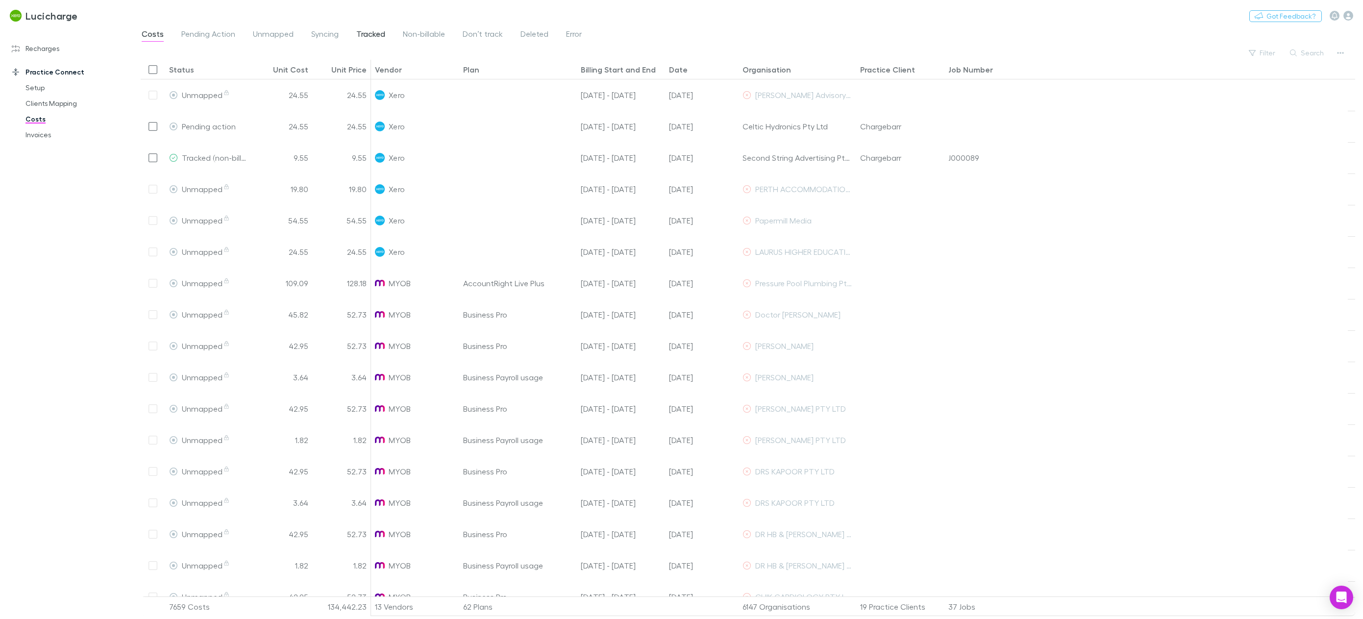
click at [379, 37] on span "Tracked" at bounding box center [370, 35] width 29 height 13
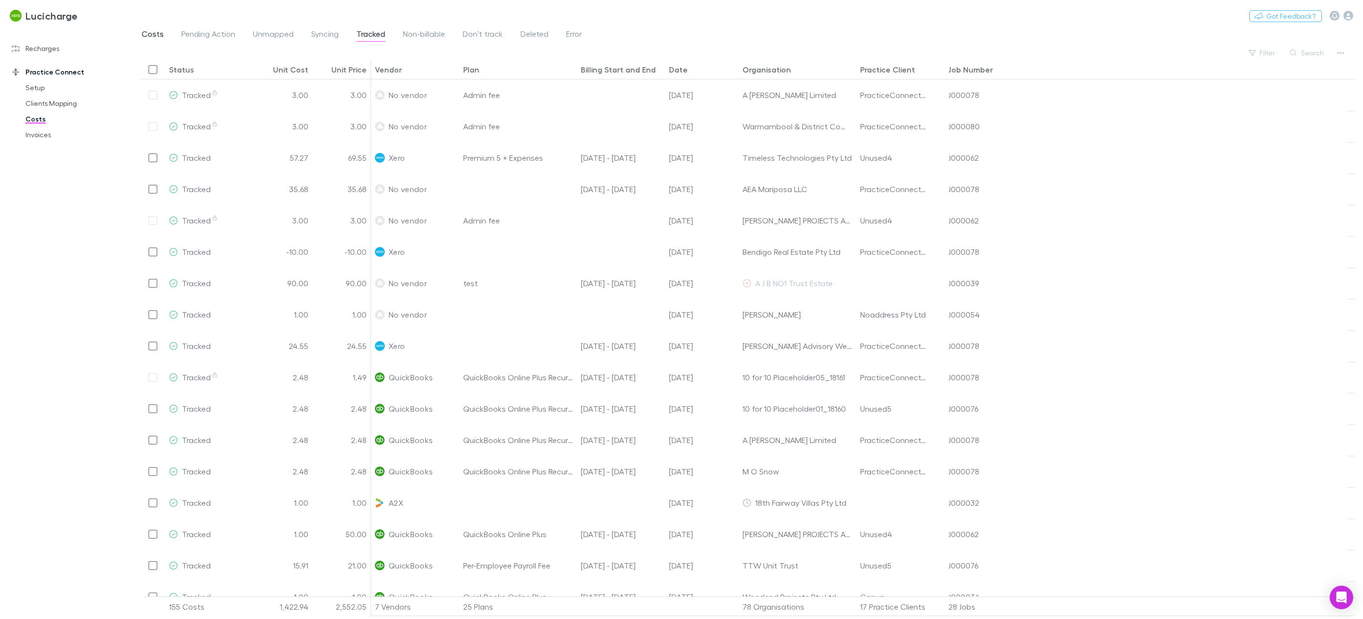
click at [158, 34] on span "Costs" at bounding box center [153, 35] width 22 height 13
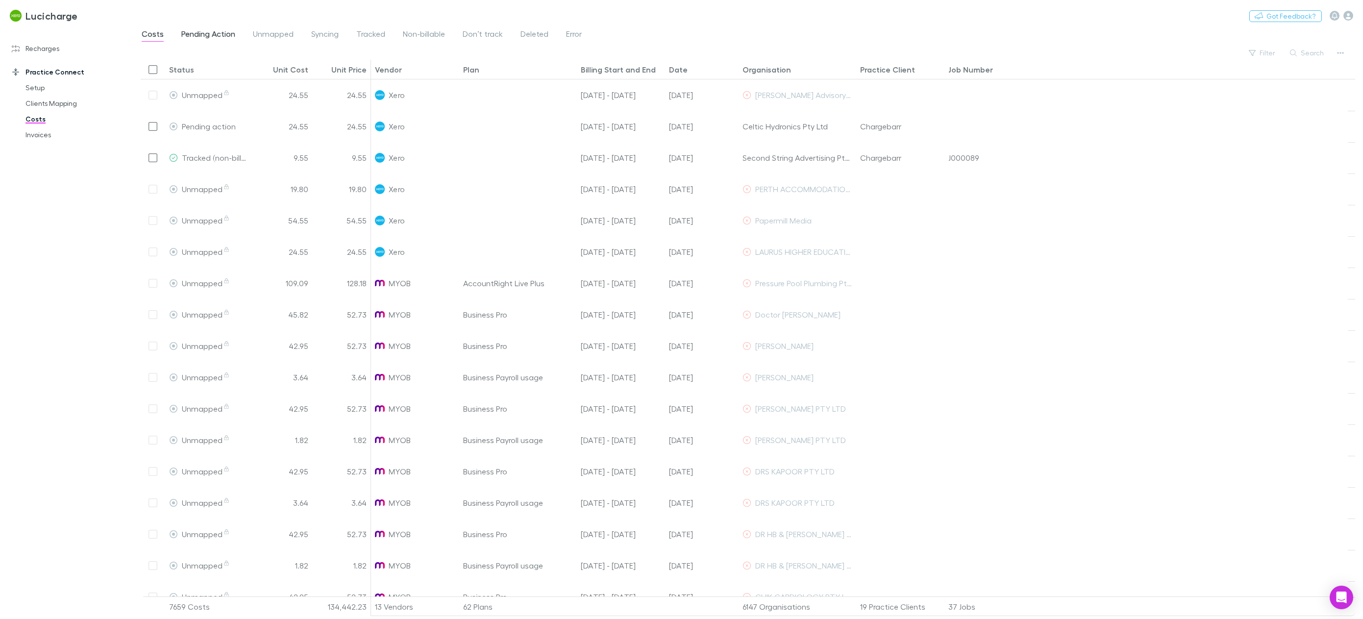
click at [213, 41] on span "Pending Action" at bounding box center [208, 35] width 54 height 13
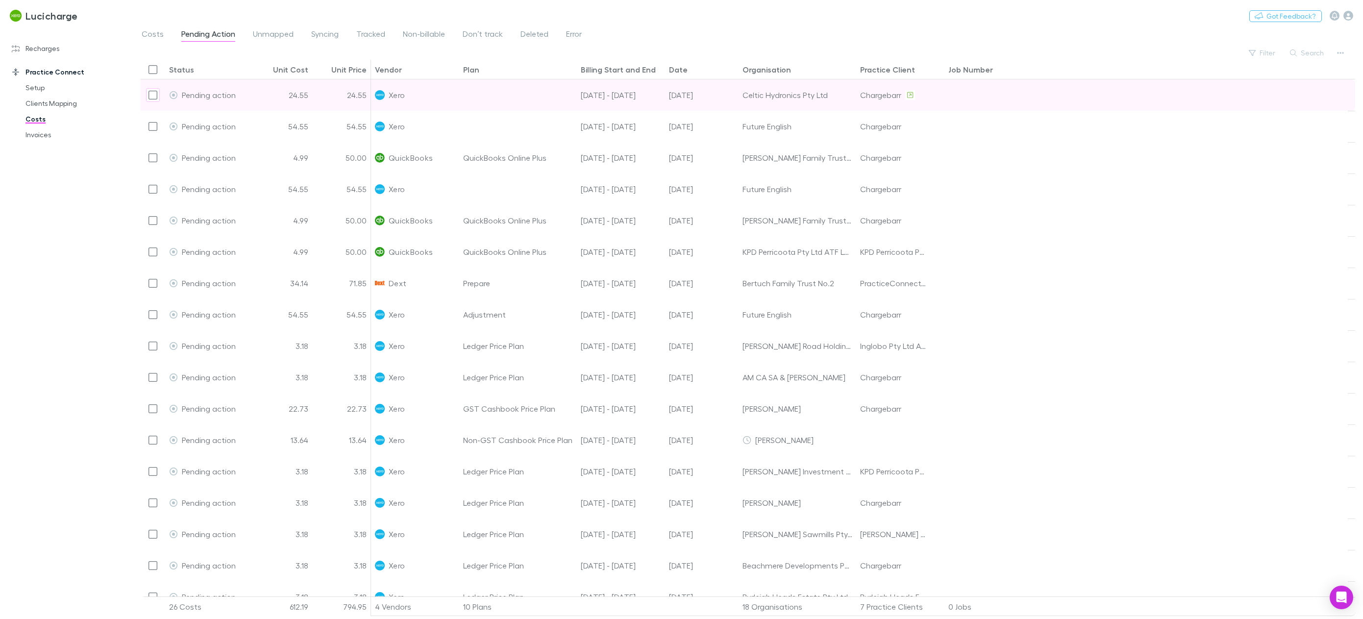
click at [982, 92] on div at bounding box center [989, 94] width 88 height 31
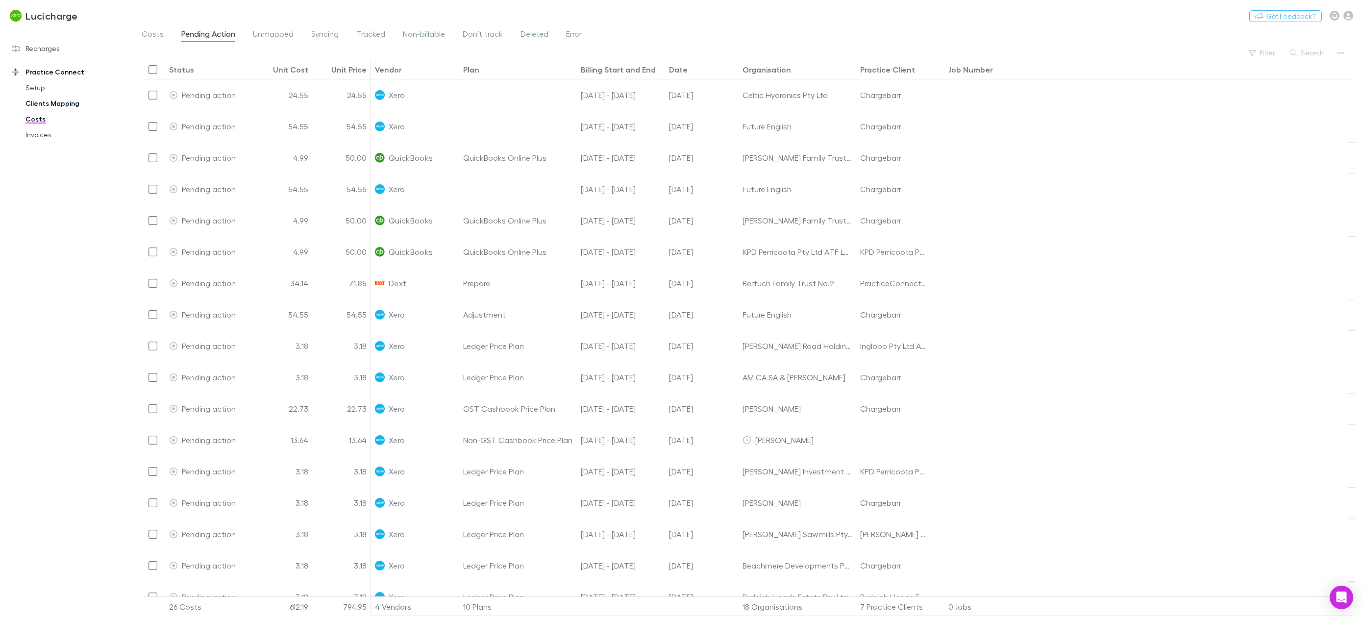
click at [61, 100] on link "Clients Mapping" at bounding box center [77, 104] width 123 height 16
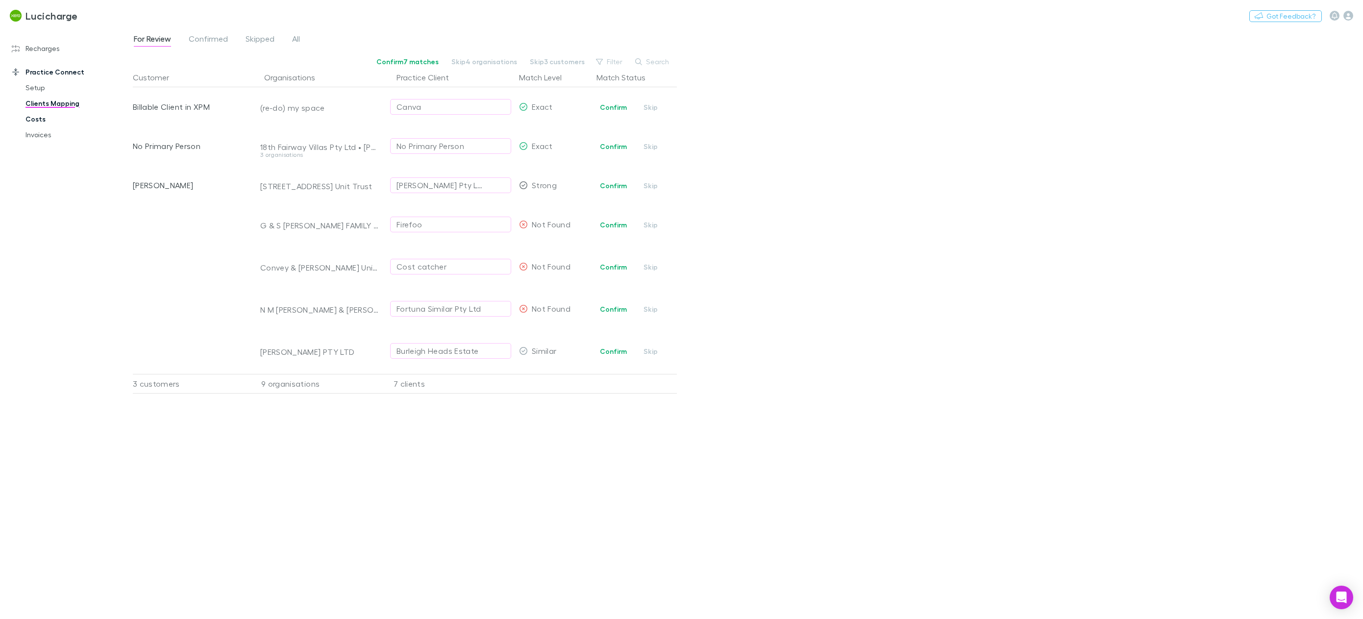
click at [37, 121] on link "Costs" at bounding box center [77, 119] width 123 height 16
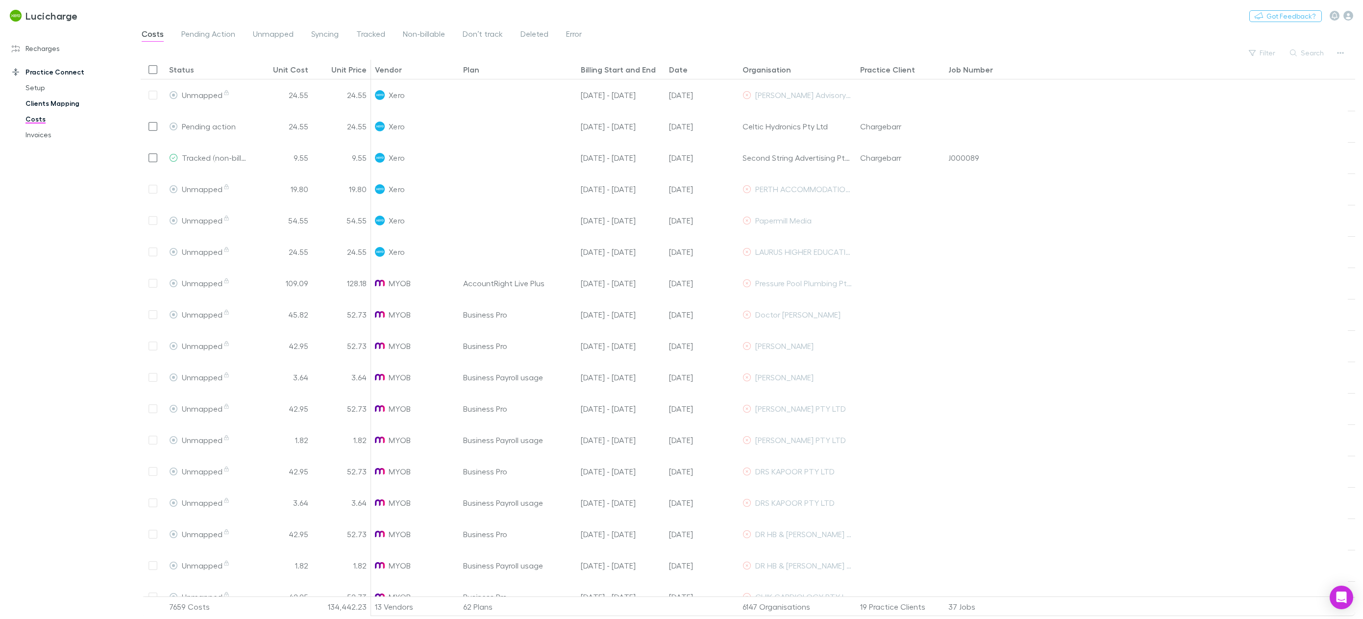
click at [38, 108] on link "Clients Mapping" at bounding box center [77, 104] width 123 height 16
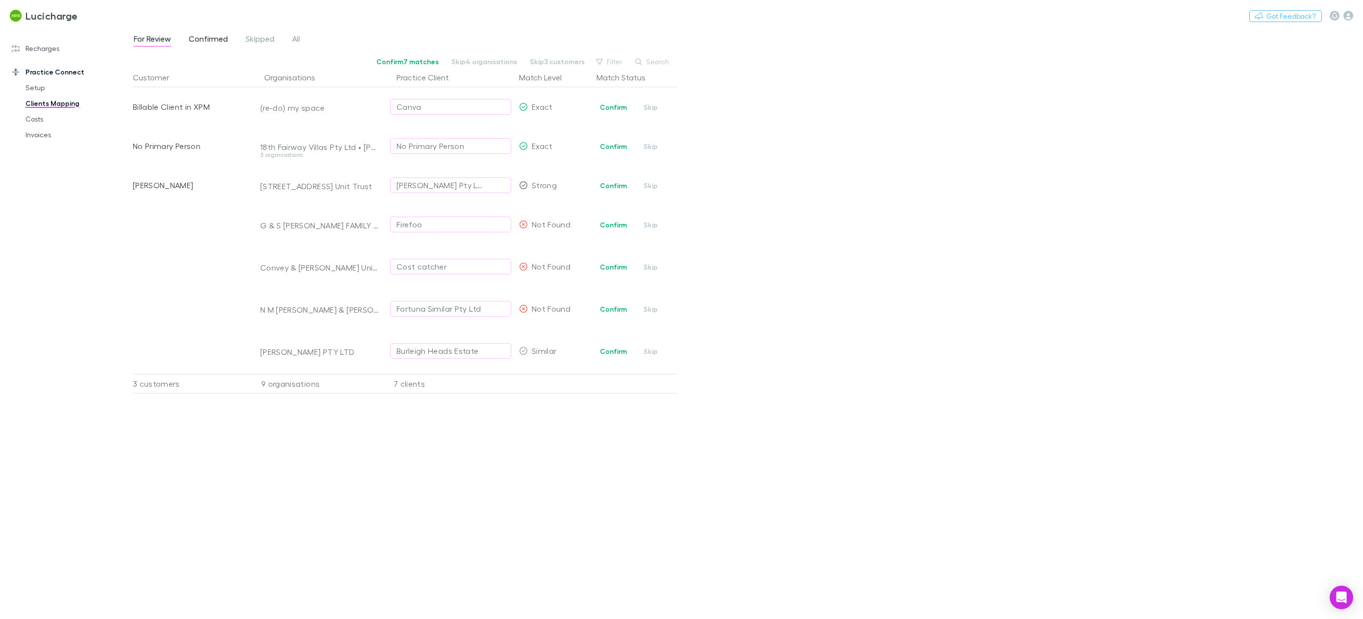
click at [205, 40] on span "Confirmed" at bounding box center [208, 40] width 39 height 13
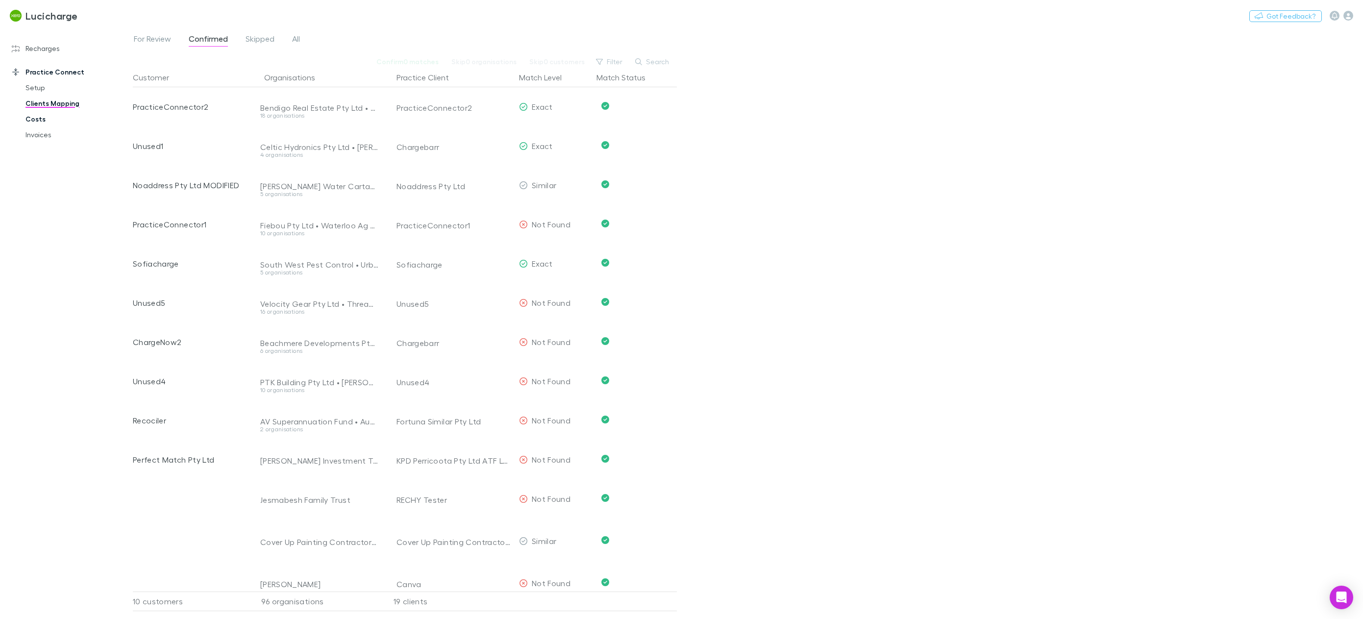
click at [39, 117] on link "Costs" at bounding box center [77, 119] width 123 height 16
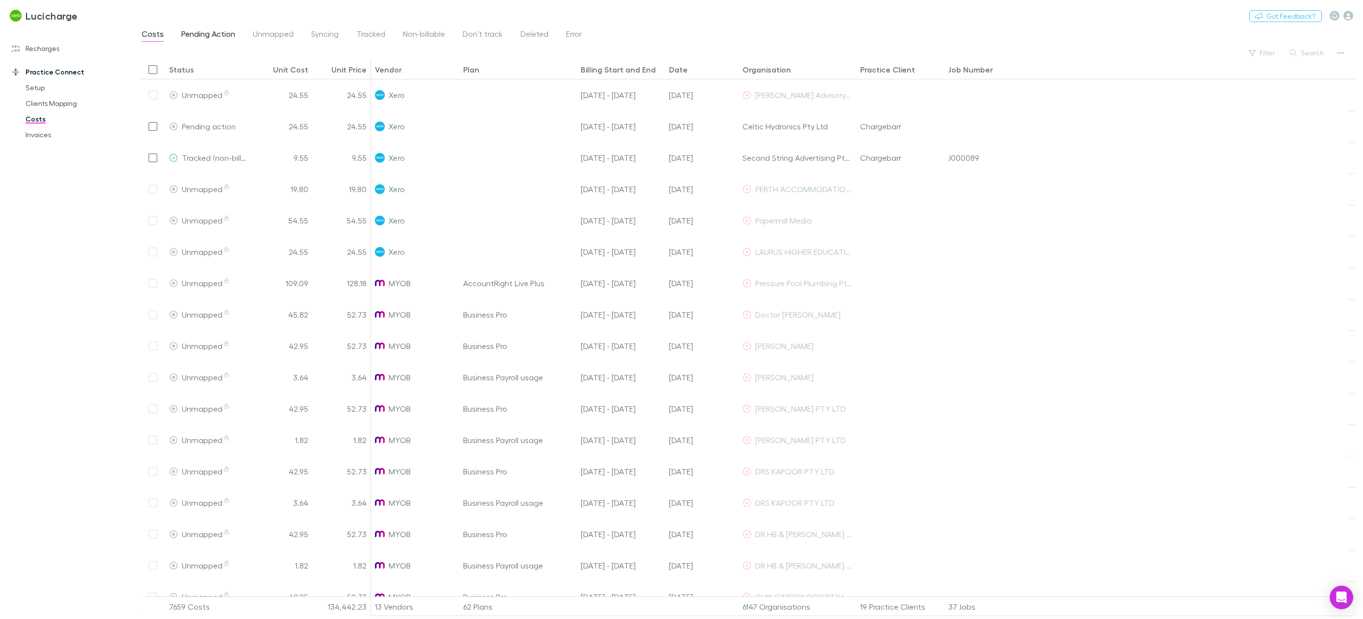
click at [218, 38] on span "Pending Action" at bounding box center [208, 35] width 54 height 13
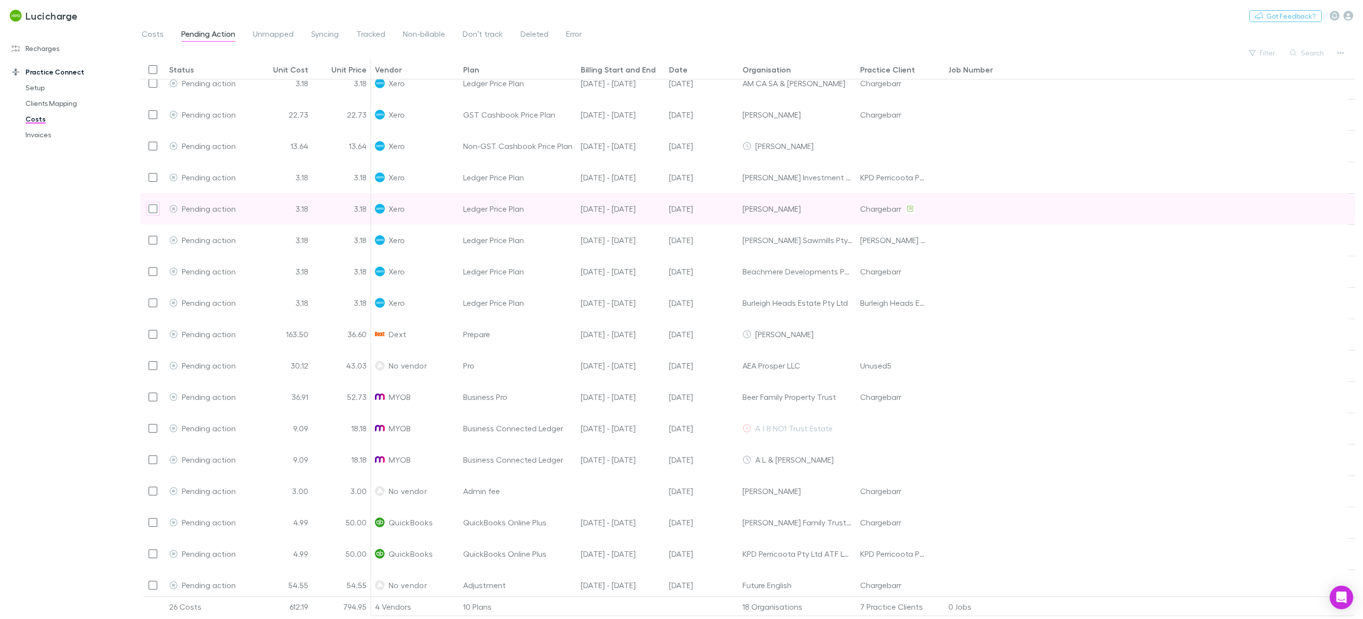
scroll to position [277, 0]
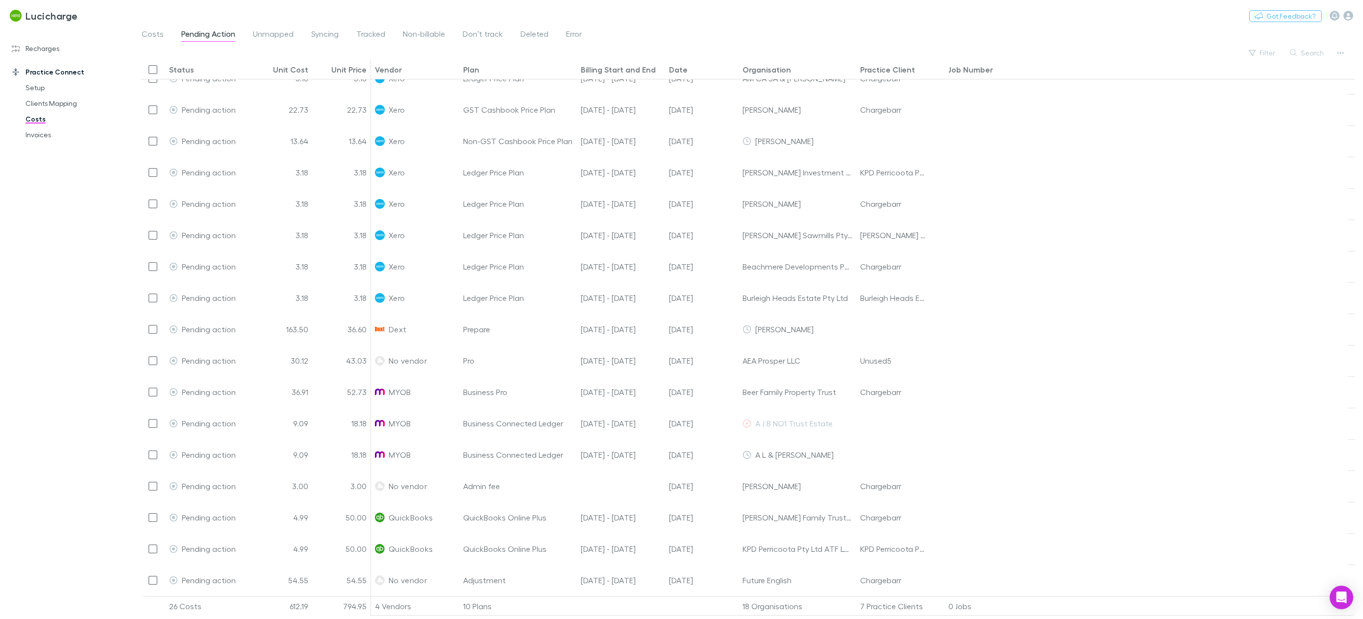
click at [957, 69] on div "Job Number" at bounding box center [971, 70] width 45 height 10
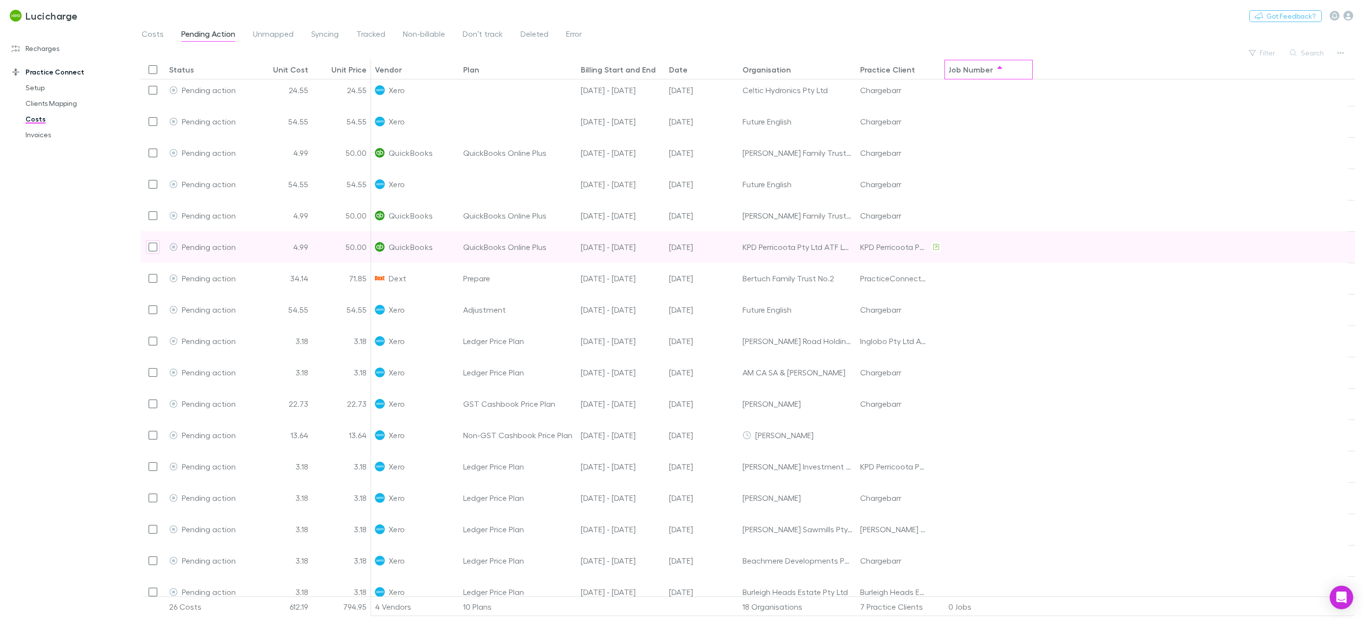
scroll to position [0, 0]
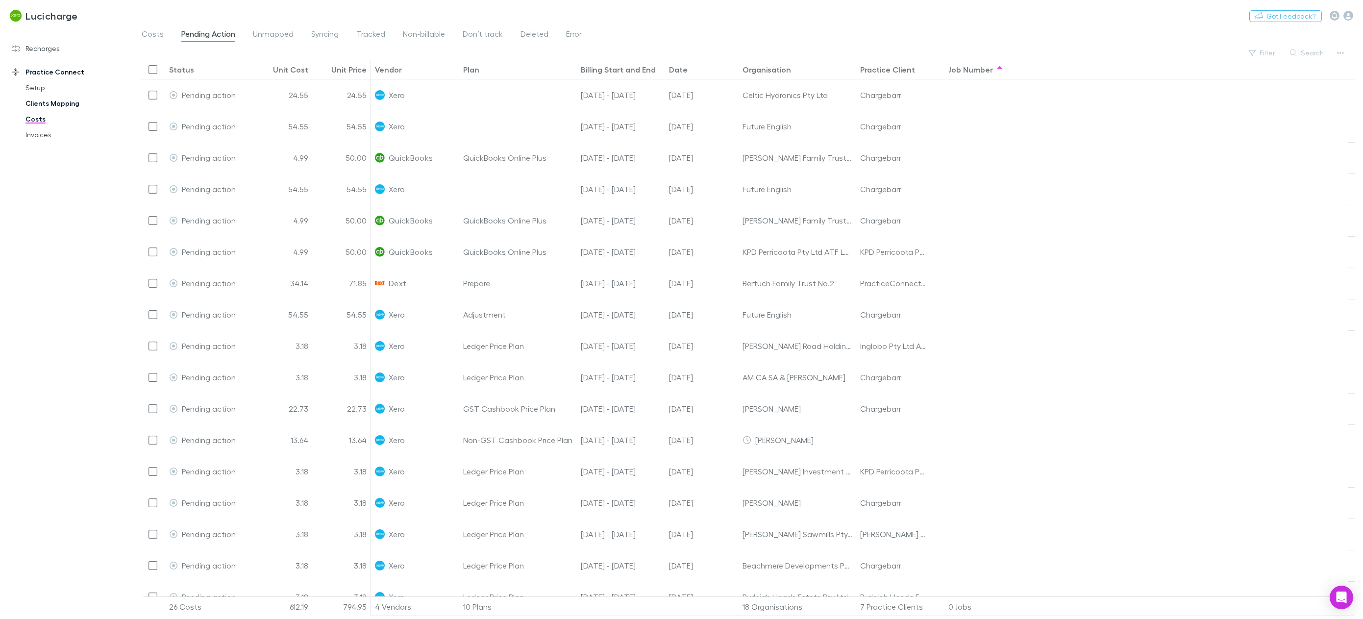
click at [54, 101] on link "Clients Mapping" at bounding box center [77, 104] width 123 height 16
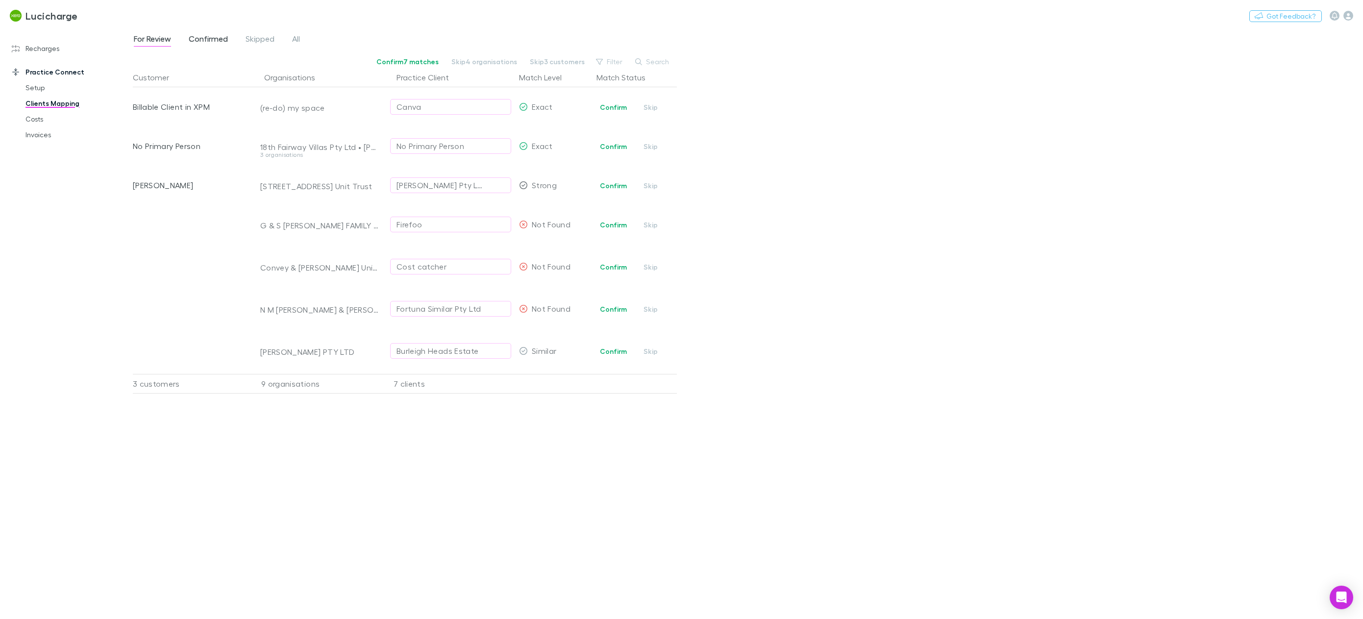
click at [214, 38] on span "Confirmed" at bounding box center [208, 40] width 39 height 13
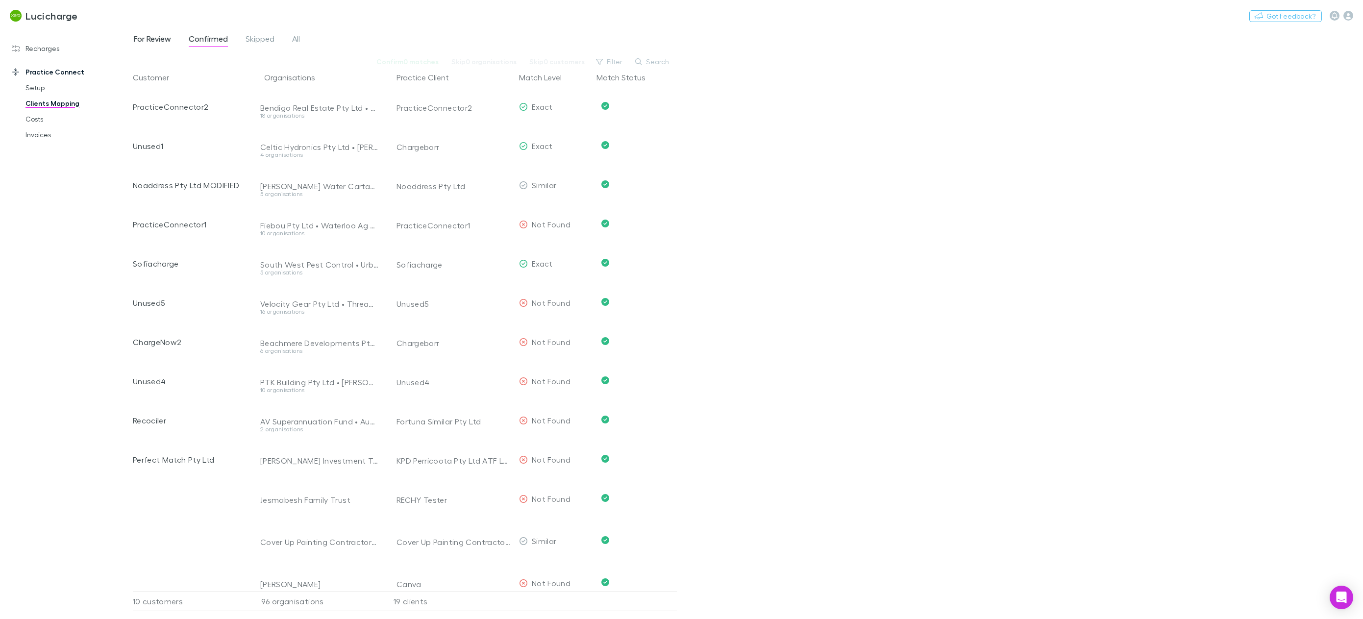
click at [139, 44] on span "For Review" at bounding box center [152, 40] width 37 height 13
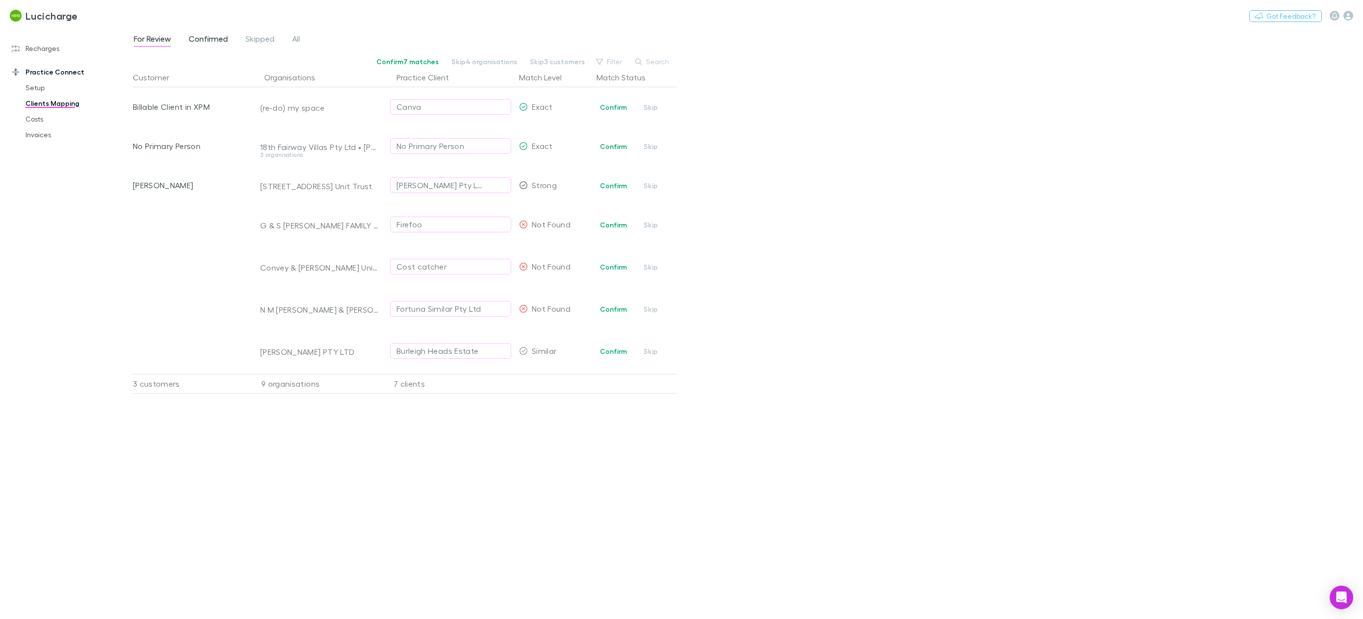
click at [216, 40] on span "Confirmed" at bounding box center [208, 40] width 39 height 13
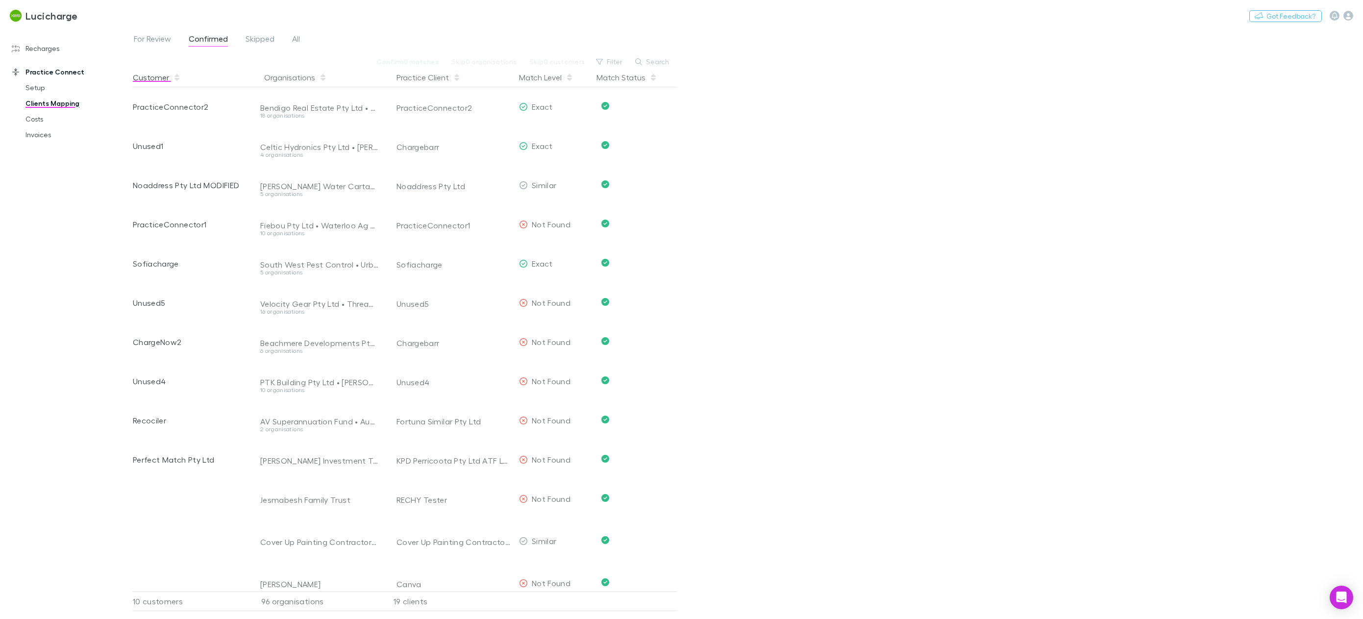
click at [163, 78] on button "Customer" at bounding box center [157, 78] width 48 height 20
click at [151, 36] on span "For Review" at bounding box center [152, 40] width 37 height 13
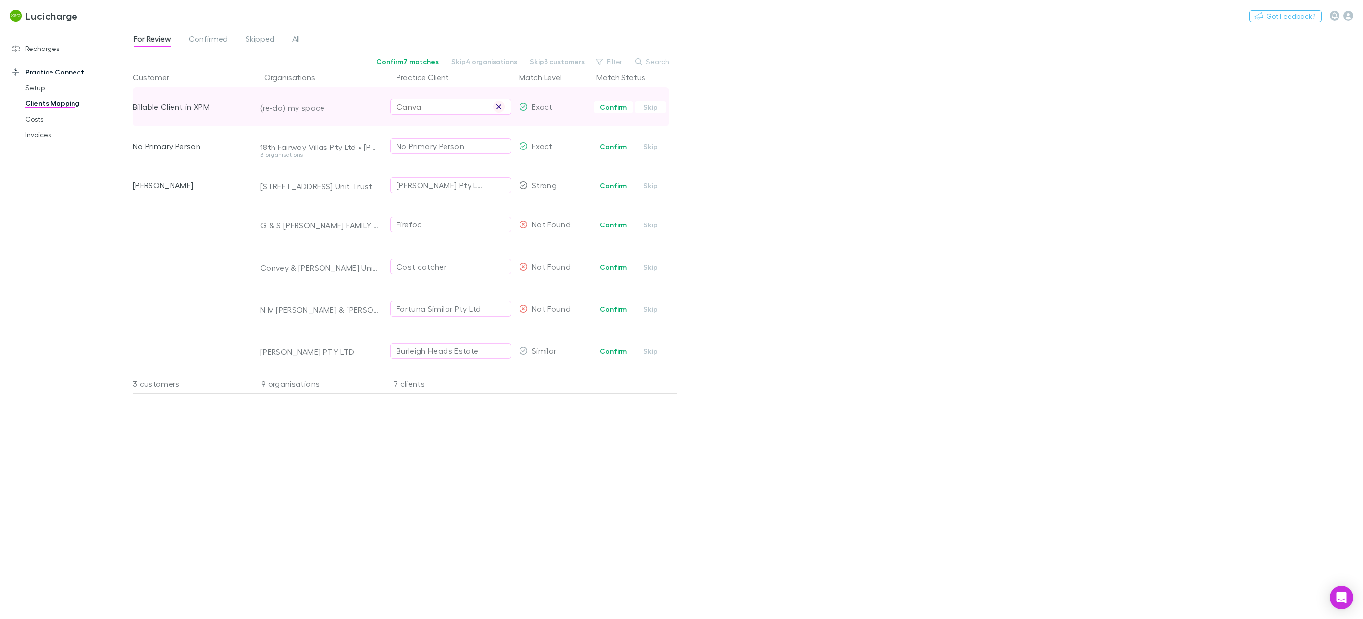
click at [501, 106] on icon "button" at bounding box center [499, 107] width 6 height 8
click at [504, 147] on button "button" at bounding box center [499, 146] width 12 height 12
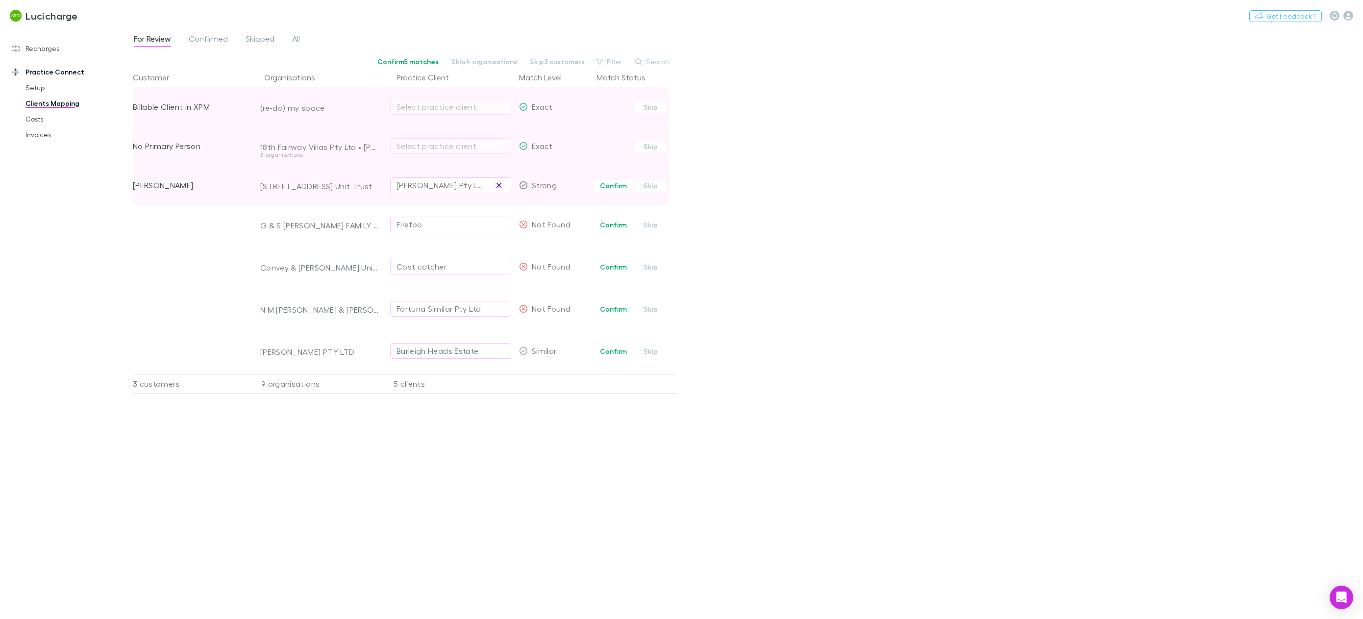
click at [501, 188] on icon "button" at bounding box center [499, 185] width 6 height 8
click at [499, 222] on icon "button" at bounding box center [499, 225] width 6 height 8
click at [503, 263] on button "button" at bounding box center [499, 267] width 12 height 12
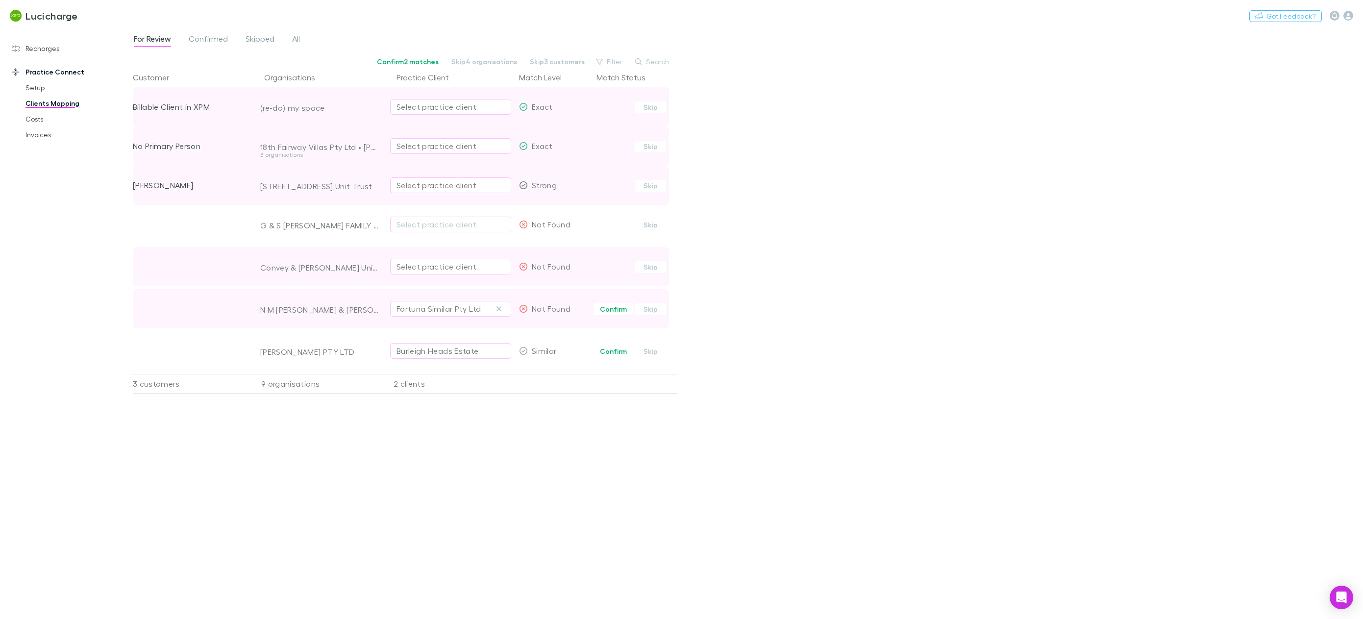
drag, startPoint x: 496, startPoint y: 308, endPoint x: 495, endPoint y: 315, distance: 7.4
click at [496, 308] on icon "button" at bounding box center [499, 309] width 6 height 8
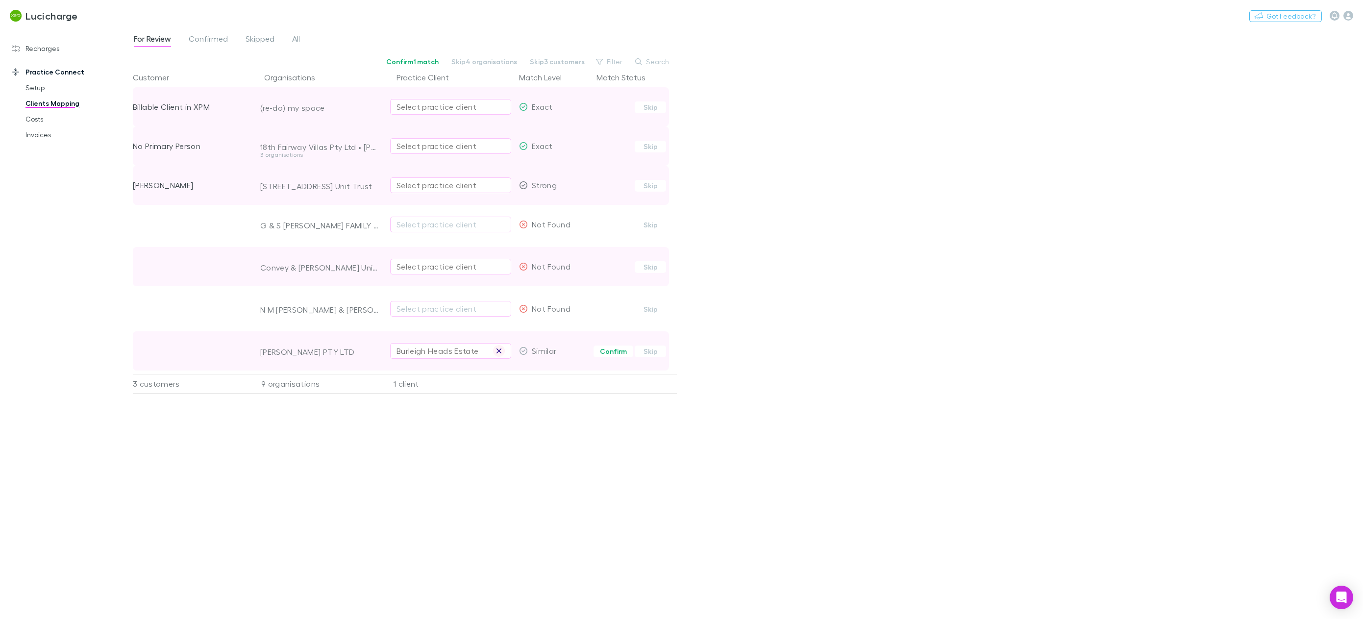
click at [497, 354] on icon "button" at bounding box center [499, 351] width 6 height 8
click at [261, 42] on span "Skipped" at bounding box center [260, 40] width 29 height 13
